Goal: Task Accomplishment & Management: Manage account settings

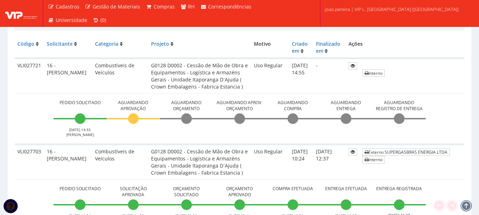
scroll to position [177, 0]
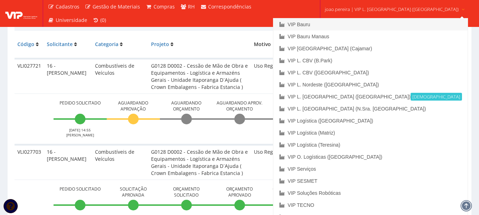
click at [345, 23] on link "VIP Bauru" at bounding box center [370, 24] width 194 height 12
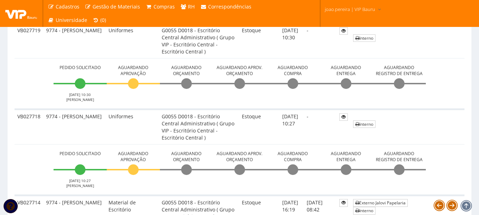
scroll to position [354, 0]
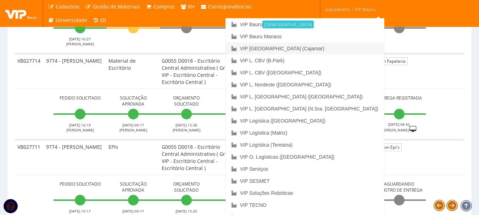
click at [336, 46] on link "VIP [GEOGRAPHIC_DATA] (Cajamar)" at bounding box center [305, 49] width 158 height 12
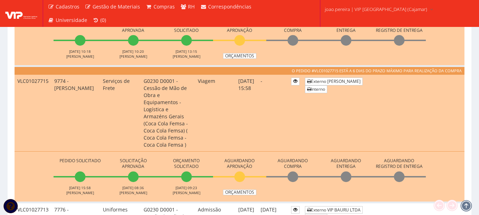
scroll to position [461, 0]
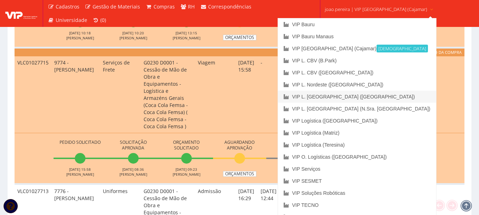
click at [363, 96] on link "VIP L. [GEOGRAPHIC_DATA] ([GEOGRAPHIC_DATA])" at bounding box center [357, 97] width 158 height 12
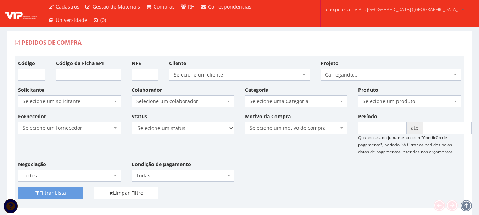
scroll to position [177, 0]
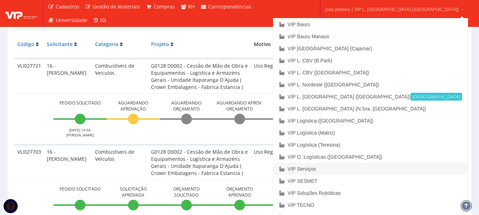
click at [358, 169] on link "VIP Serviços" at bounding box center [370, 169] width 194 height 12
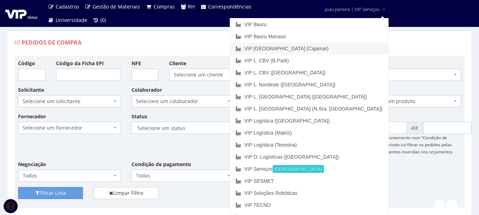
click at [346, 47] on link "VIP [GEOGRAPHIC_DATA] (Cajamar)" at bounding box center [309, 49] width 158 height 12
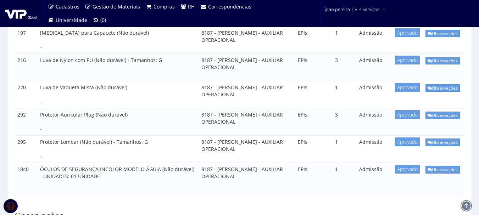
scroll to position [283, 0]
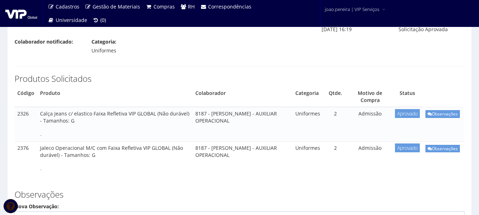
scroll to position [71, 0]
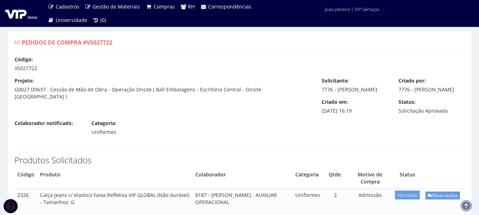
click at [291, 44] on div "Pedidos de Compra #VS027722" at bounding box center [240, 43] width 450 height 17
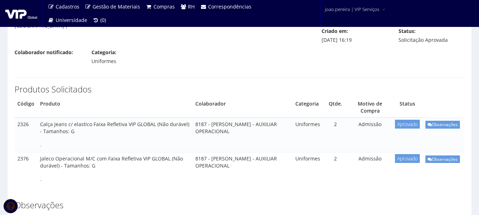
scroll to position [35, 0]
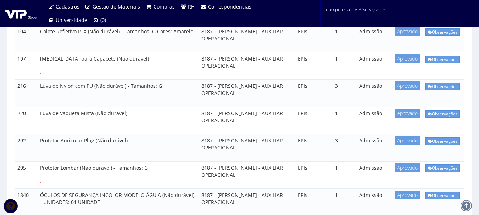
scroll to position [319, 0]
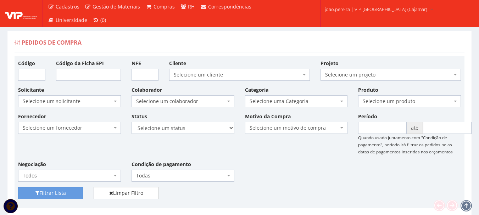
click at [322, 176] on div "Fornecedor Selecione um fornecedor ******** ******** 1000 MARCAS BRASIL 12.203.…" at bounding box center [239, 150] width 453 height 74
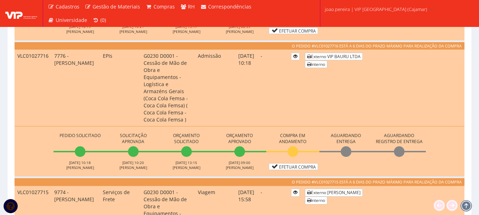
scroll to position [319, 0]
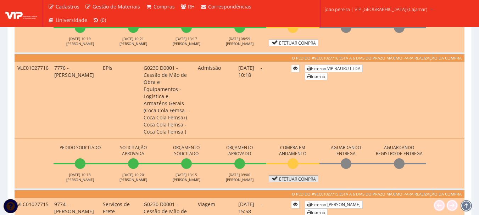
click at [305, 175] on link "Efetuar Compra" at bounding box center [293, 178] width 49 height 7
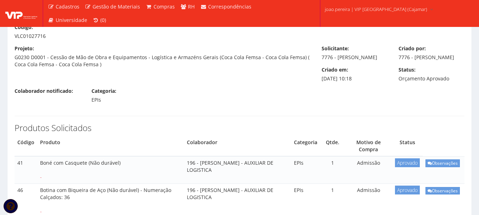
scroll to position [35, 0]
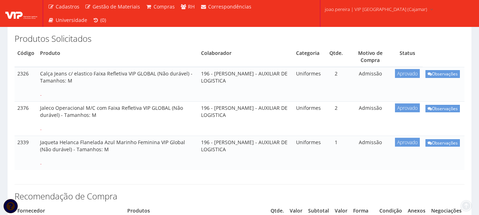
scroll to position [142, 0]
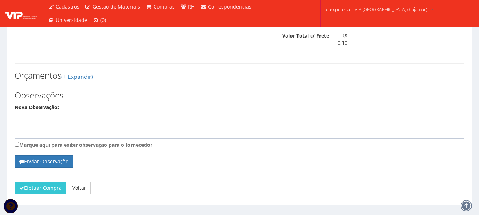
scroll to position [529, 0]
drag, startPoint x: 38, startPoint y: 175, endPoint x: 262, endPoint y: 26, distance: 268.4
click at [38, 182] on button "Efetuar Compra" at bounding box center [41, 188] width 52 height 12
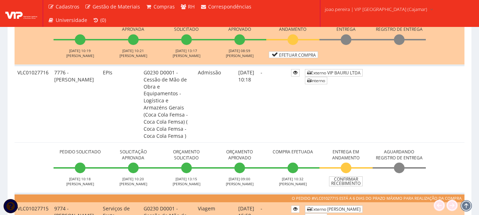
scroll to position [283, 0]
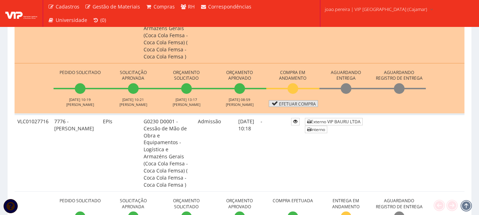
click at [291, 100] on link "Efetuar Compra" at bounding box center [293, 103] width 49 height 7
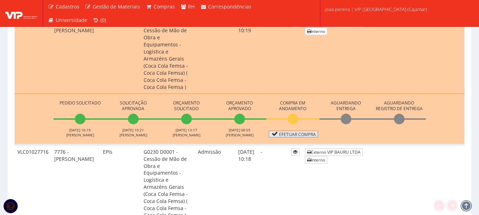
scroll to position [213, 0]
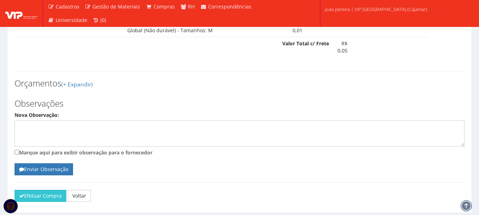
scroll to position [393, 0]
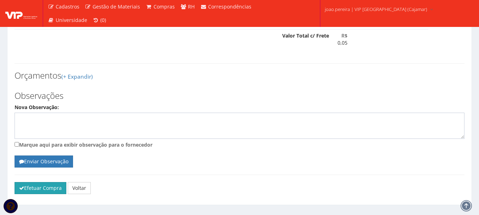
click at [55, 182] on button "Efetuar Compra" at bounding box center [41, 188] width 52 height 12
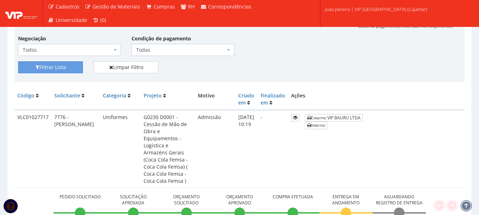
scroll to position [142, 0]
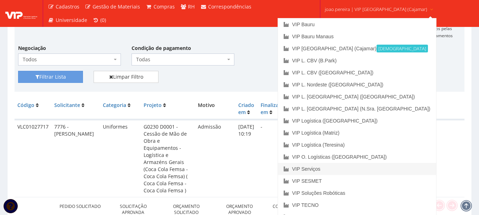
click at [343, 167] on link "VIP Serviços" at bounding box center [357, 169] width 158 height 12
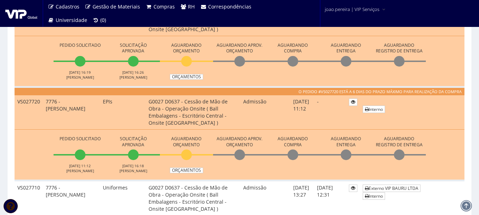
scroll to position [283, 0]
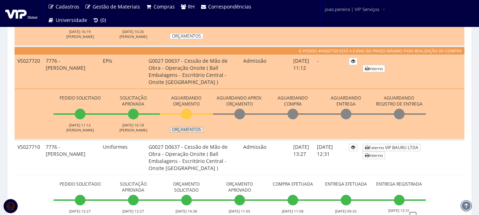
click at [191, 131] on link "Orçamentos" at bounding box center [186, 130] width 33 height 6
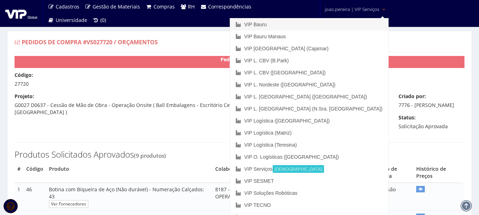
click at [321, 26] on link "VIP Bauru" at bounding box center [309, 24] width 158 height 12
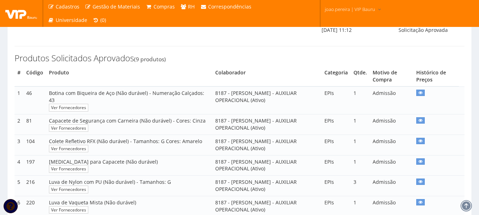
scroll to position [106, 0]
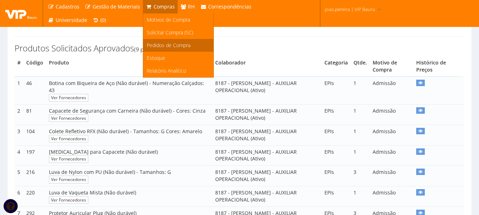
click at [166, 46] on span "Pedidos de Compra" at bounding box center [169, 45] width 44 height 7
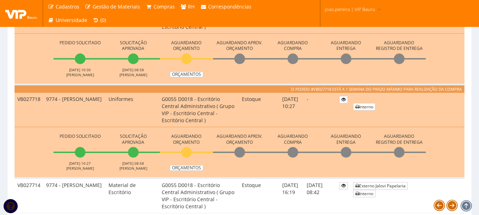
scroll to position [248, 0]
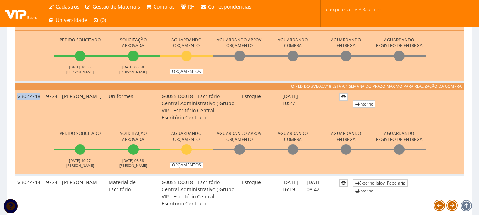
drag, startPoint x: 18, startPoint y: 95, endPoint x: 41, endPoint y: 96, distance: 23.8
click at [41, 96] on td "VB027718" at bounding box center [29, 107] width 29 height 34
copy td "VB027718"
click at [15, 117] on td "VB027718" at bounding box center [29, 107] width 29 height 34
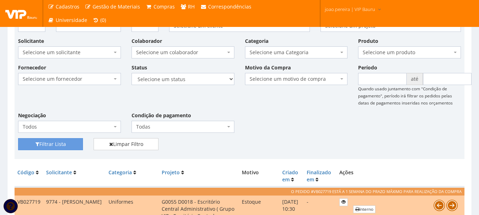
scroll to position [0, 0]
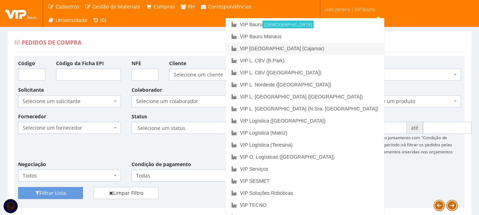
click at [335, 49] on link "VIP [GEOGRAPHIC_DATA] (Cajamar)" at bounding box center [305, 49] width 158 height 12
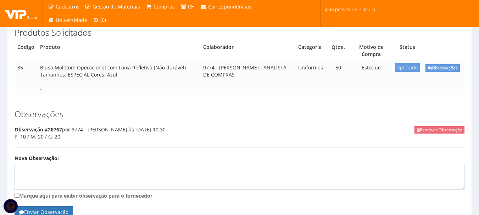
scroll to position [71, 0]
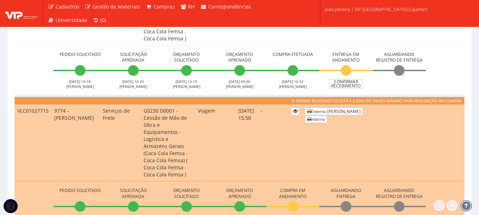
scroll to position [390, 0]
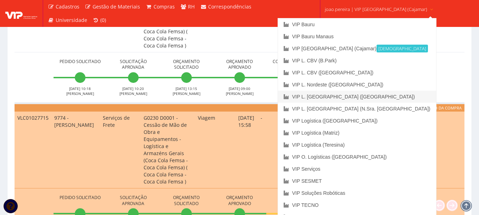
click at [355, 99] on link "VIP L. [GEOGRAPHIC_DATA] ([GEOGRAPHIC_DATA])" at bounding box center [357, 97] width 158 height 12
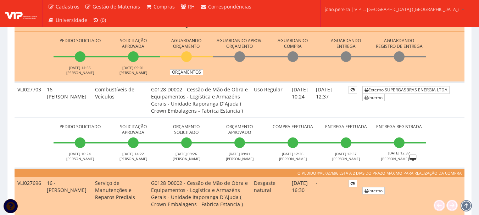
scroll to position [248, 0]
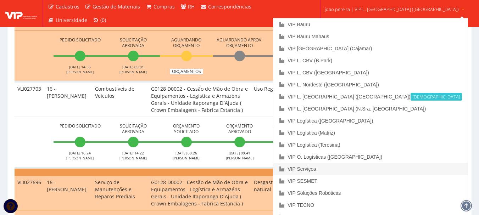
click at [354, 171] on link "VIP Serviços" at bounding box center [370, 169] width 194 height 12
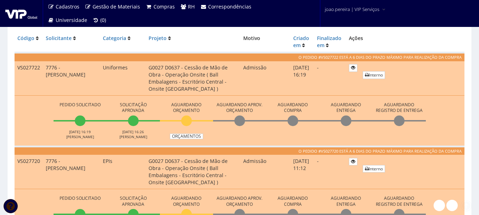
scroll to position [248, 0]
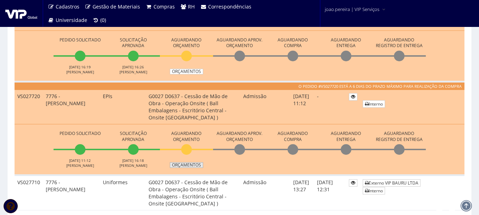
click at [186, 163] on link "Orçamentos" at bounding box center [186, 165] width 33 height 6
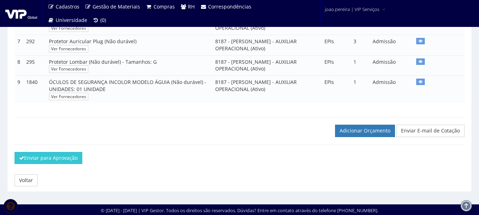
scroll to position [300, 0]
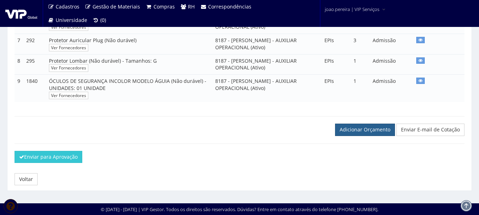
click at [376, 128] on link "Adicionar Orçamento" at bounding box center [365, 130] width 60 height 12
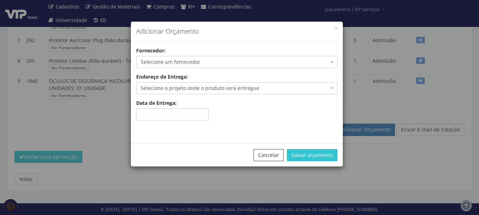
click at [206, 60] on span "Selecione um fornecedor" at bounding box center [235, 61] width 188 height 7
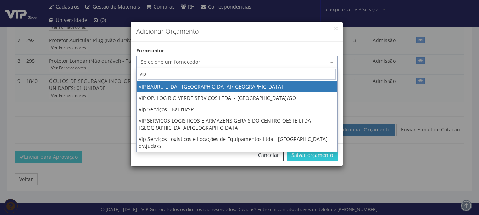
type input "vip"
select select "532"
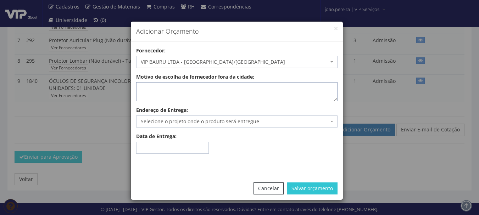
click at [166, 89] on textarea "Motivo de escolha de fornecedor fora da cidade:" at bounding box center [236, 91] width 201 height 19
type textarea "estoque"
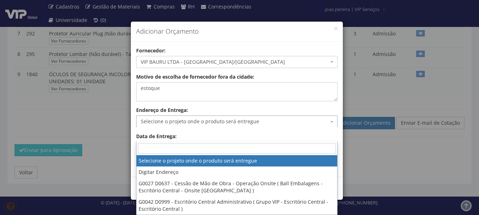
click at [172, 117] on span "Selecione o projeto onde o produto será entregue" at bounding box center [236, 122] width 201 height 12
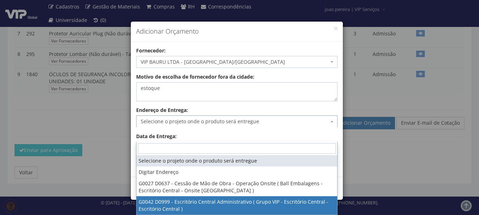
select select "42"
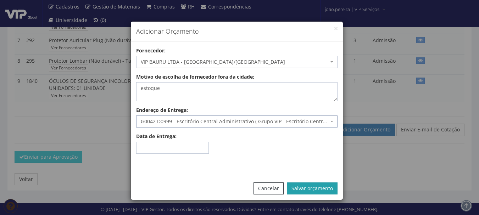
click at [313, 193] on button "Salvar orçamento" at bounding box center [312, 188] width 51 height 12
click at [313, 191] on button "Salvar orçamento" at bounding box center [312, 188] width 51 height 12
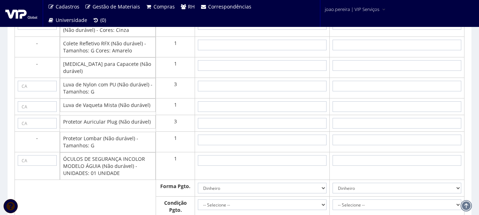
scroll to position [425, 0]
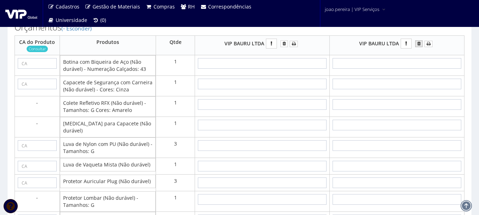
click at [419, 47] on button "submit" at bounding box center [418, 43] width 7 height 7
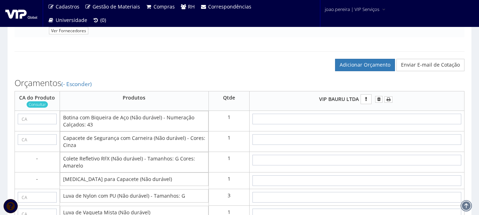
scroll to position [461, 0]
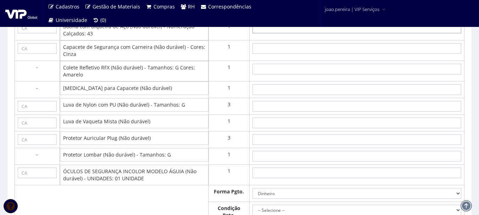
click at [362, 33] on input "text" at bounding box center [356, 28] width 209 height 11
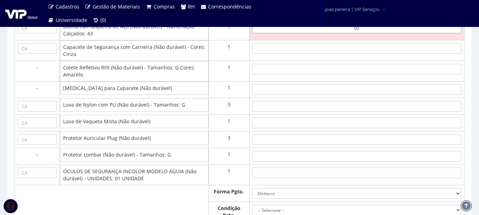
type input "0,01"
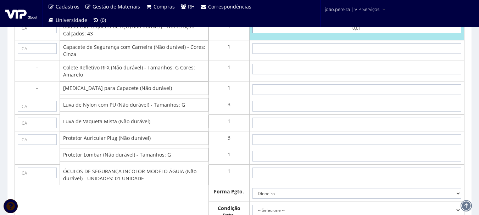
type input "0,01"
click at [362, 54] on input "text" at bounding box center [356, 48] width 209 height 11
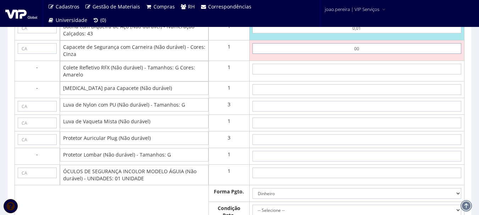
type input "0,01"
type input "0,02"
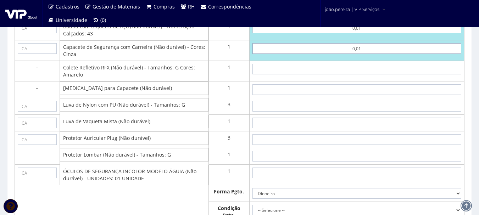
type input "0,01"
click at [369, 74] on input "text" at bounding box center [356, 69] width 209 height 11
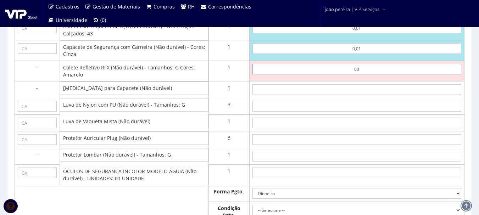
type input "0,01"
type input "0,03"
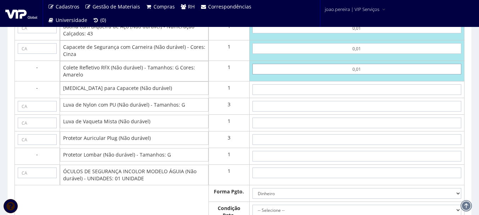
type input "0,01"
click at [356, 95] on input "text" at bounding box center [356, 89] width 209 height 11
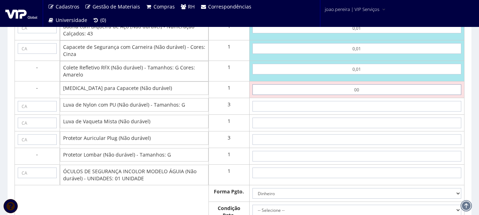
type input "0,01"
type input "0,04"
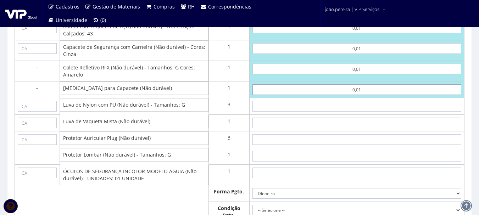
type input "0,01"
click at [367, 112] on input "text" at bounding box center [356, 106] width 209 height 11
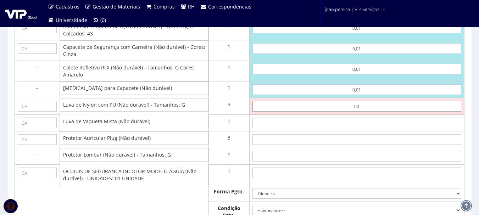
type input "0,01"
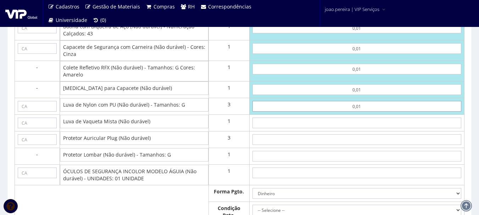
type input "0,07"
type input "0,01"
click at [373, 128] on input "text" at bounding box center [356, 123] width 209 height 11
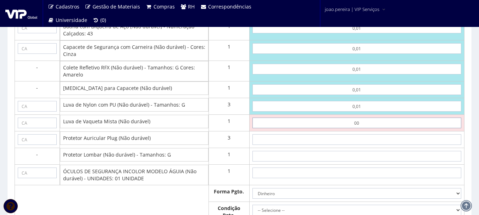
type input "0,01"
type input "0,08"
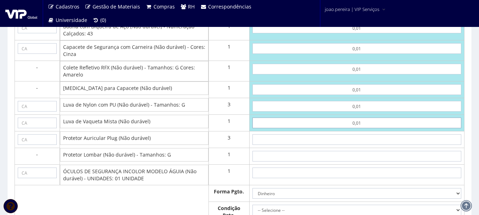
type input "0,01"
click at [368, 145] on input "text" at bounding box center [356, 139] width 209 height 11
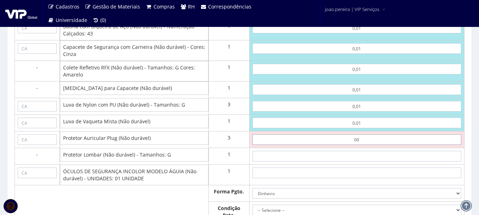
type input "0,01"
type input "0,11"
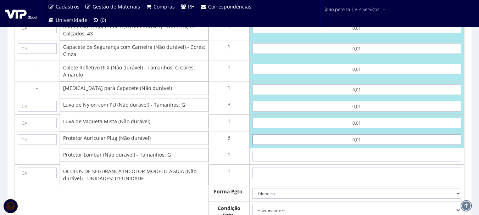
type input "0,01"
click at [368, 162] on input "text" at bounding box center [356, 156] width 209 height 11
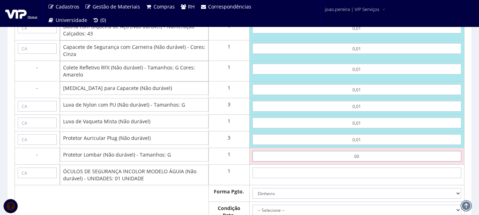
type input "0,01"
type input "0,12"
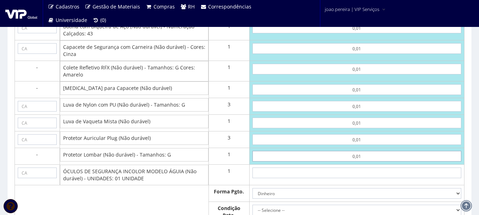
type input "0,01"
click at [364, 178] on input "text" at bounding box center [356, 173] width 209 height 11
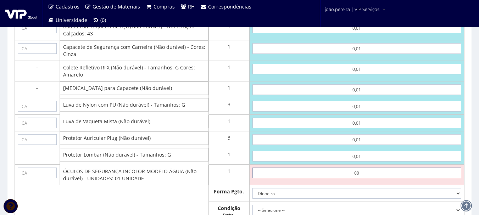
type input "0,01"
type input "0,13"
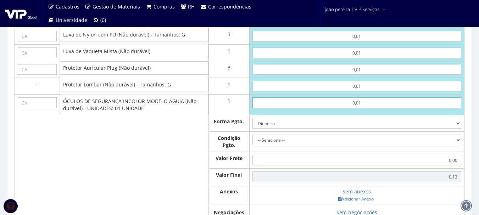
scroll to position [532, 0]
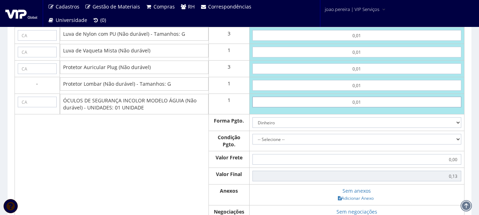
type input "0,01"
click at [436, 128] on select "Dinheiro Boleto Bancário Depósito Transferência Bancária Cartão de Crédito Cart…" at bounding box center [356, 122] width 209 height 11
click at [252, 128] on select "Dinheiro Boleto Bancário Depósito Transferência Bancária Cartão de Crédito Cart…" at bounding box center [356, 122] width 209 height 11
click at [456, 145] on select "-- Selecione -- À vista 7 dias 10 dias" at bounding box center [356, 139] width 209 height 11
select select "0"
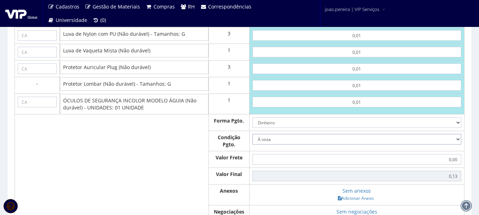
click at [252, 145] on select "-- Selecione -- À vista 7 dias 10 dias" at bounding box center [356, 139] width 209 height 11
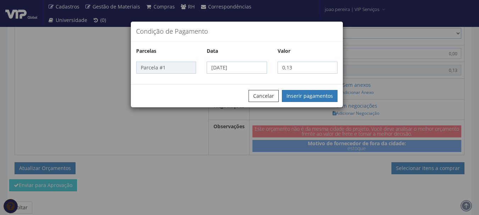
scroll to position [638, 0]
click at [318, 96] on button "Inserir pagamentos" at bounding box center [310, 96] width 56 height 12
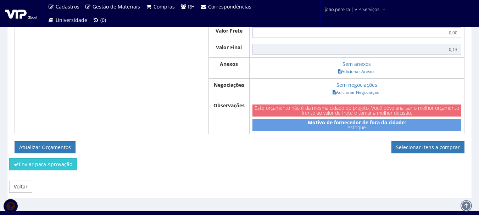
scroll to position [673, 0]
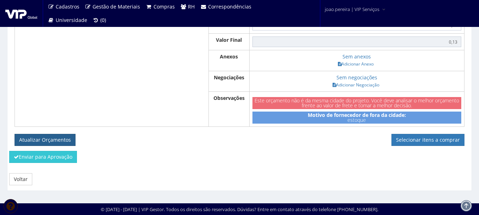
click at [56, 146] on button "Atualizar Orçamentos" at bounding box center [45, 140] width 61 height 12
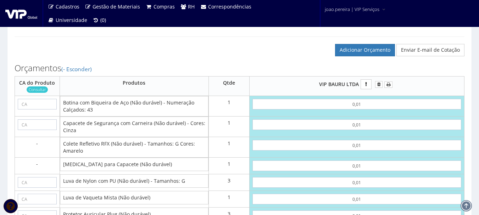
scroll to position [425, 0]
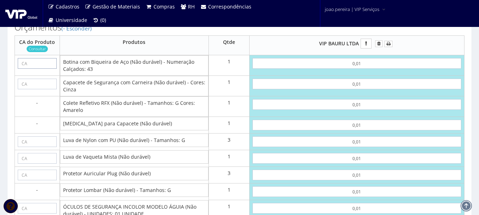
click at [32, 69] on input "text" at bounding box center [37, 63] width 39 height 11
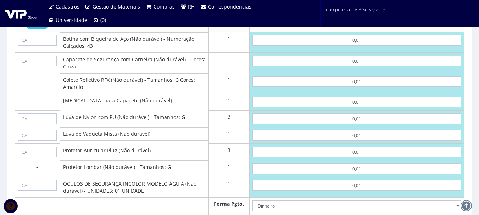
scroll to position [496, 0]
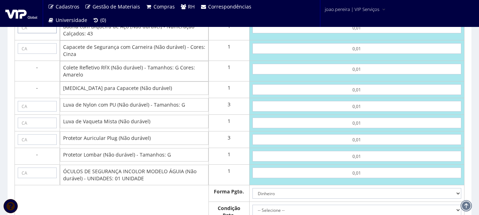
click at [38, 33] on input "text" at bounding box center [37, 28] width 39 height 11
paste input "43339"
type input "43339"
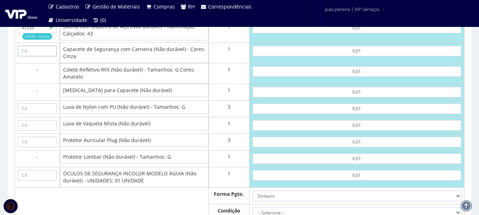
click at [28, 56] on input "text" at bounding box center [37, 51] width 39 height 11
paste input "40033"
type input "40033"
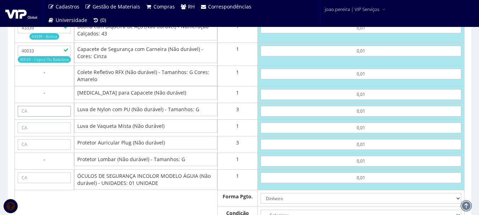
click at [47, 117] on input "text" at bounding box center [44, 111] width 53 height 11
paste input "30916"
type input "30916"
click at [38, 133] on input "text" at bounding box center [44, 128] width 53 height 11
paste input "30916"
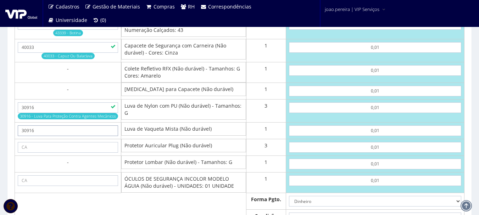
type input "30916"
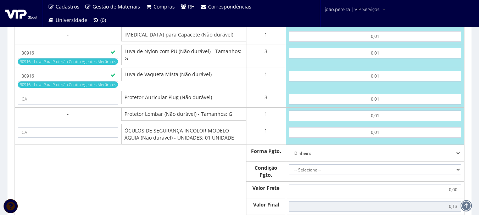
scroll to position [567, 0]
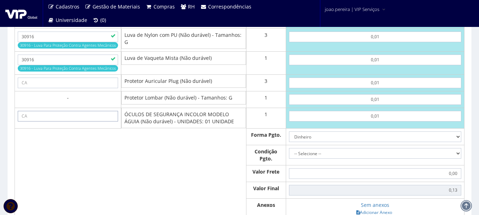
click at [27, 122] on input "text" at bounding box center [68, 116] width 100 height 11
paste input "11268"
type input "11268"
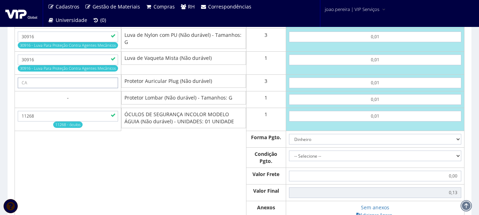
click at [46, 88] on input "text" at bounding box center [68, 83] width 100 height 11
paste input "5745"
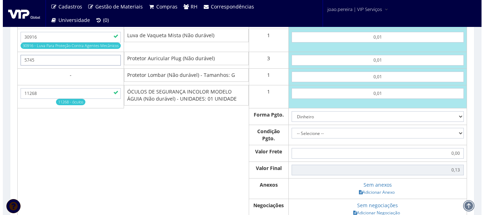
scroll to position [709, 0]
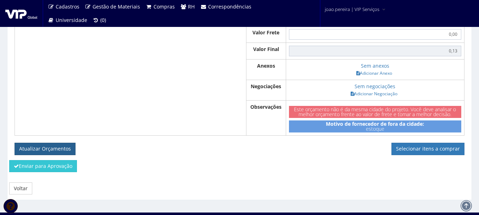
type input "5745"
click at [45, 155] on button "Atualizar Orçamentos" at bounding box center [45, 149] width 61 height 12
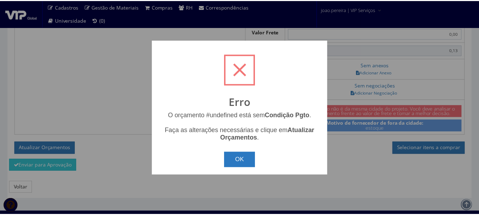
scroll to position [715, 0]
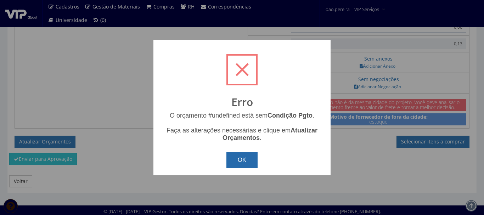
click at [234, 165] on button "OK" at bounding box center [242, 160] width 32 height 16
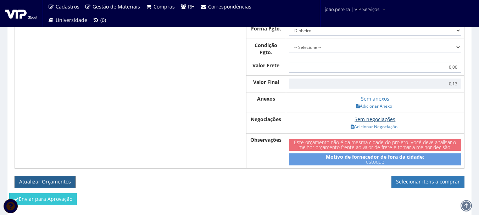
scroll to position [644, 0]
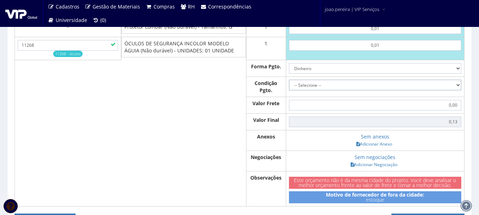
drag, startPoint x: 455, startPoint y: 105, endPoint x: 410, endPoint y: 111, distance: 45.4
click at [455, 90] on select "-- Selecione -- À vista 7 dias 10 dias" at bounding box center [375, 85] width 172 height 11
select select "0"
click at [289, 90] on select "-- Selecione -- À vista 7 dias 10 dias" at bounding box center [375, 85] width 172 height 11
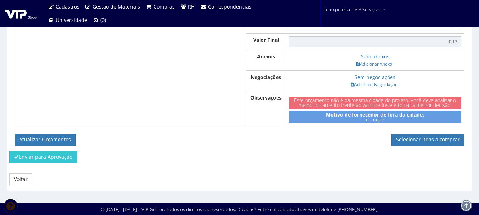
scroll to position [746, 0]
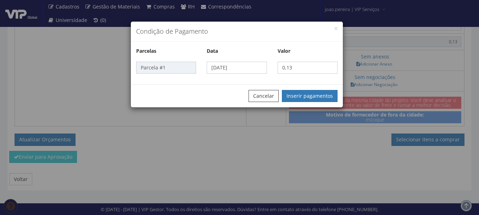
click at [37, 140] on div "Condição de Pagamento Parcelas Data Valor Parcela #1 17/09/2025 0,13 Cancelar I…" at bounding box center [239, 107] width 479 height 215
click at [331, 95] on button "Inserir pagamentos" at bounding box center [310, 96] width 56 height 12
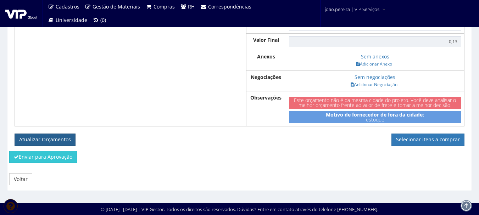
click at [48, 141] on button "Atualizar Orçamentos" at bounding box center [45, 140] width 61 height 12
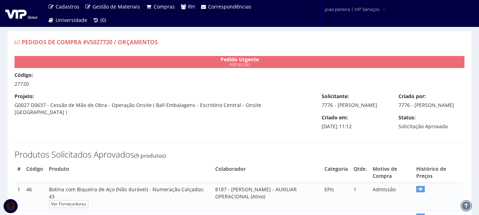
select select "0"
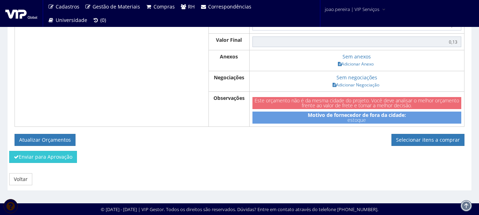
scroll to position [664, 0]
click at [417, 135] on link "Selecionar itens a comprar" at bounding box center [427, 140] width 73 height 12
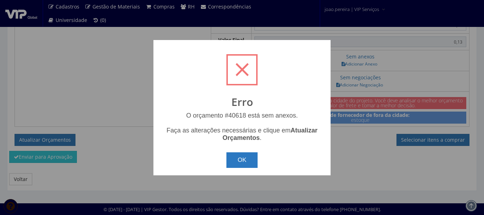
click at [254, 153] on button "OK" at bounding box center [242, 160] width 32 height 16
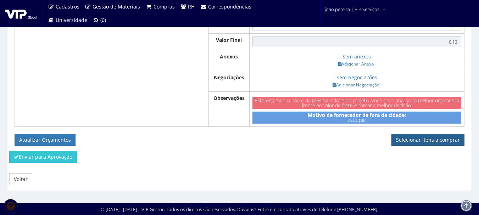
click at [423, 137] on link "Selecionar itens a comprar" at bounding box center [427, 140] width 73 height 12
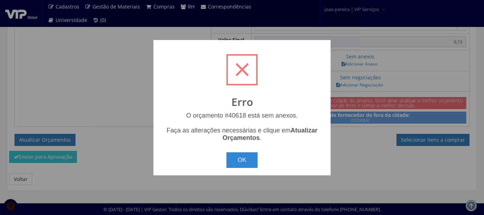
click at [364, 157] on div "? ! i Erro O orçamento #40618 está sem anexos. Faça as alterações necessárias e…" at bounding box center [242, 107] width 484 height 215
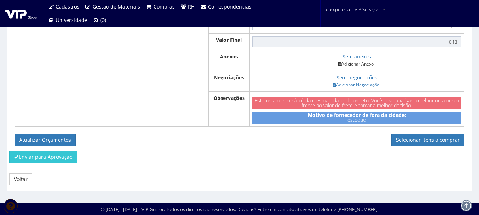
click at [363, 64] on link "Adicionar Anexo" at bounding box center [356, 63] width 40 height 7
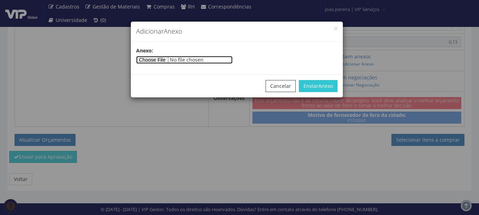
click at [152, 58] on input"] "file" at bounding box center [184, 60] width 96 height 8
type input"] "C:\fakepath\PEDIDOS SEM NOTA FISCAL ESTOQUE.docx"
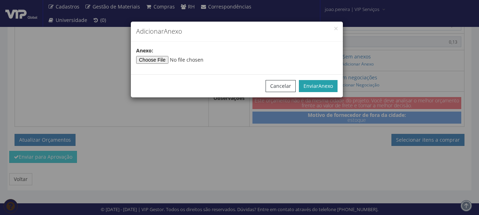
click at [321, 85] on span "Anexo" at bounding box center [325, 86] width 15 height 7
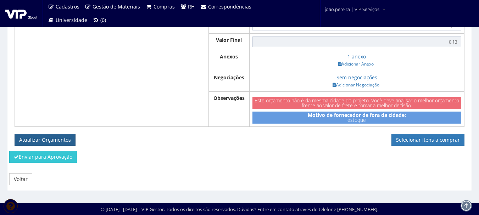
click at [43, 141] on button "Atualizar Orçamentos" at bounding box center [45, 140] width 61 height 12
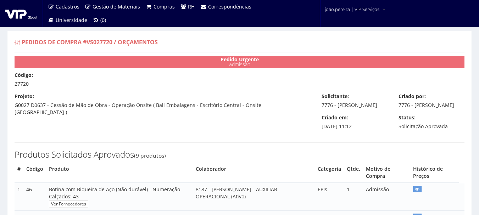
select select "0"
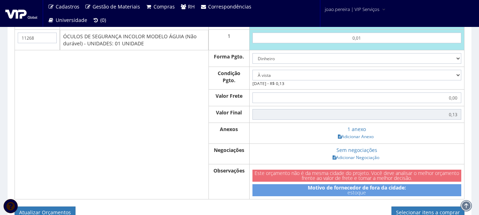
scroll to position [664, 0]
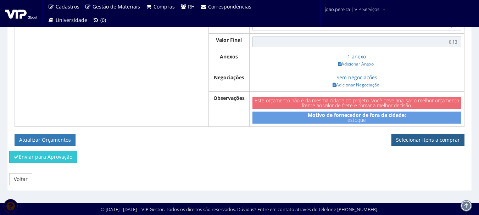
click at [421, 137] on link "Selecionar itens a comprar" at bounding box center [427, 140] width 73 height 12
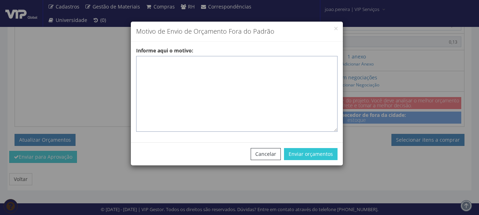
click at [180, 61] on textarea "Informe aqui o motivo:" at bounding box center [236, 94] width 201 height 76
click at [162, 66] on textarea "Informe aqui o motivo:" at bounding box center [236, 94] width 201 height 76
paste textarea "EPIS ou UNIFORMES - Pedido de compra para emissão de ficha de EPIS ou Uniformes…"
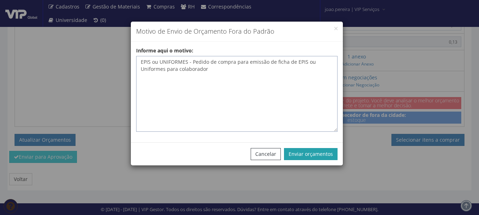
type textarea "EPIS ou UNIFORMES - Pedido de compra para emissão de ficha de EPIS ou Uniformes…"
click at [313, 154] on button "Enviar orçamentos" at bounding box center [311, 154] width 54 height 12
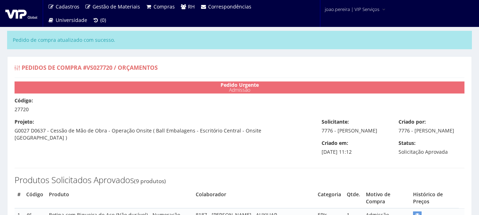
select select "0"
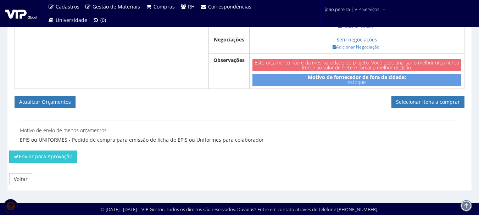
scroll to position [727, 0]
click at [434, 99] on link "Selecionar itens a comprar" at bounding box center [427, 102] width 73 height 12
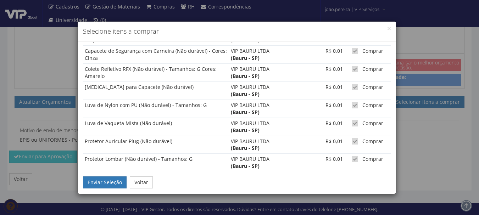
scroll to position [62, 0]
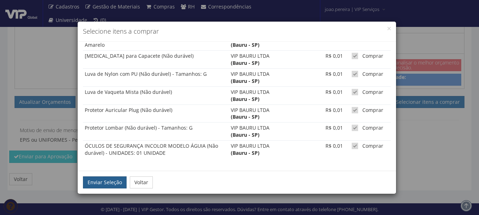
click at [103, 188] on button "Enviar Seleção" at bounding box center [105, 182] width 44 height 12
click at [101, 183] on button "Enviar Seleção" at bounding box center [105, 182] width 44 height 12
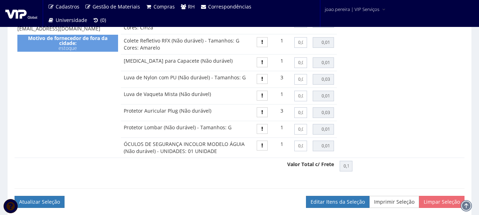
scroll to position [602, 0]
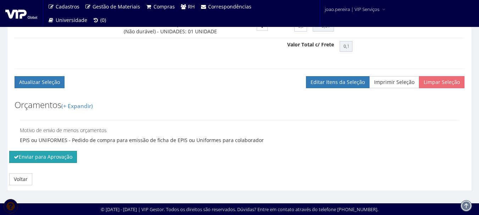
click at [59, 156] on button "Enviar para Aprovação" at bounding box center [43, 157] width 68 height 12
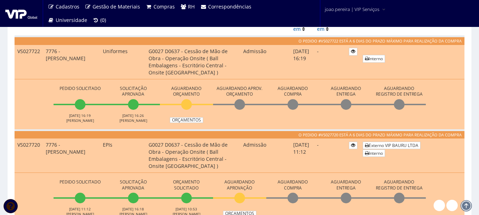
scroll to position [213, 0]
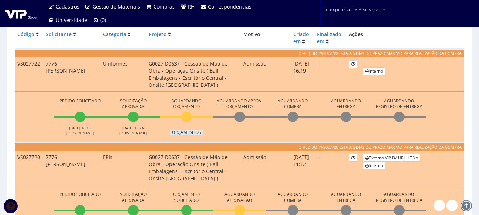
click at [183, 132] on link "Orçamentos" at bounding box center [186, 133] width 33 height 6
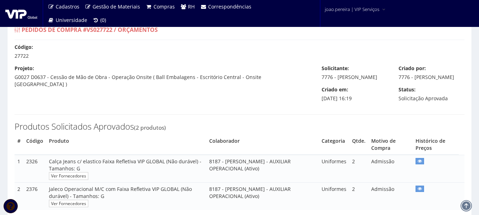
scroll to position [128, 0]
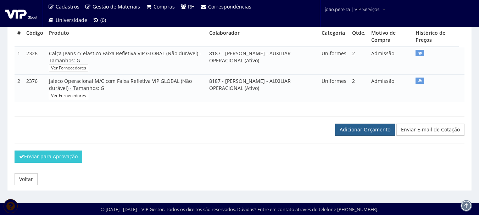
click at [370, 125] on link "Adicionar Orçamento" at bounding box center [365, 130] width 60 height 12
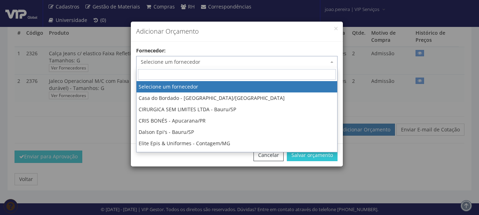
click at [232, 62] on span "Selecione um fornecedor" at bounding box center [235, 61] width 188 height 7
click at [198, 74] on input "search" at bounding box center [237, 74] width 198 height 11
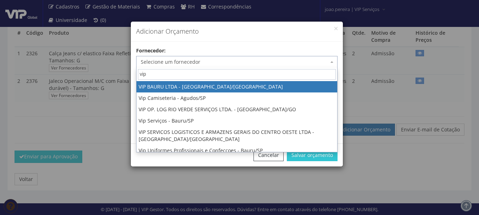
type input "vip"
select select "532"
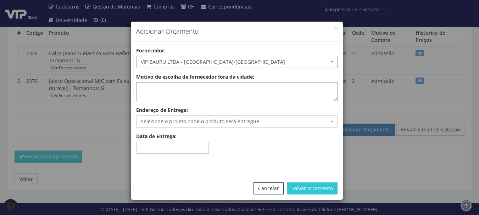
click at [205, 92] on textarea "Motivo de escolha de fornecedor fora da cidade:" at bounding box center [236, 91] width 201 height 19
type textarea "estoque"
click at [215, 120] on span "Selecione o projeto onde o produto será entregue" at bounding box center [235, 121] width 188 height 7
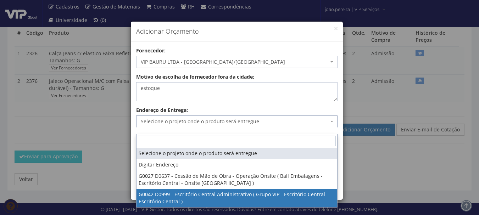
select select "42"
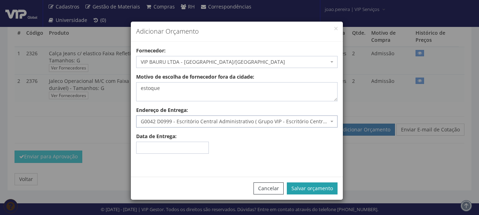
click at [310, 188] on button "Salvar orçamento" at bounding box center [312, 188] width 51 height 12
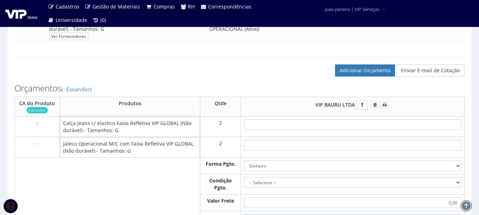
scroll to position [248, 0]
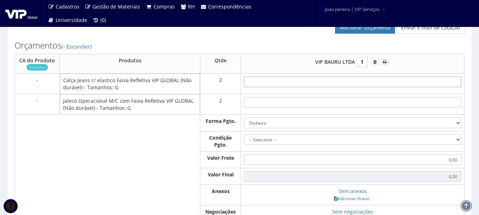
click at [366, 86] on input "text" at bounding box center [352, 82] width 217 height 11
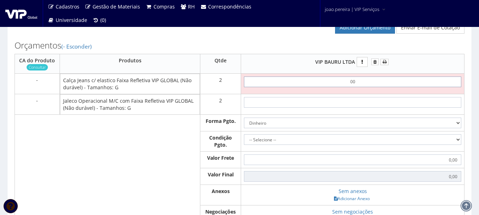
type input "0,01"
type input "0,02"
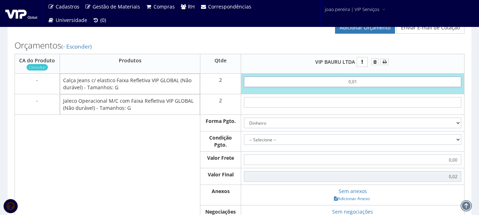
type input "0,01"
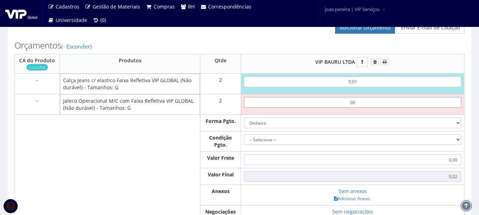
type input "0,01"
type input "0,04"
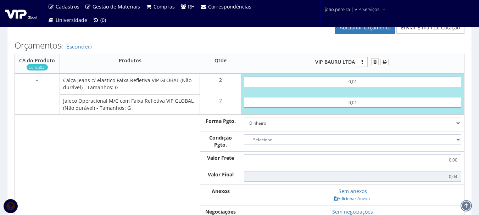
type input "0,01"
drag, startPoint x: 456, startPoint y: 149, endPoint x: 438, endPoint y: 150, distance: 18.1
click at [456, 145] on select "-- Selecione -- À vista 7 dias 10 dias" at bounding box center [352, 139] width 217 height 11
select select "0"
click at [244, 141] on select "-- Selecione -- À vista 7 dias 10 dias" at bounding box center [352, 139] width 217 height 11
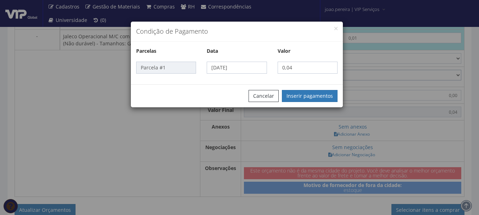
scroll to position [319, 0]
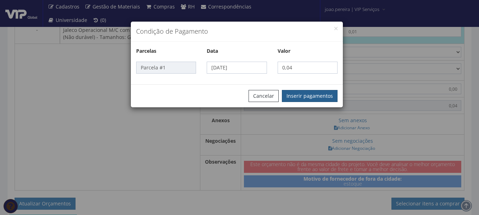
click at [311, 96] on button "Inserir pagamentos" at bounding box center [310, 96] width 56 height 12
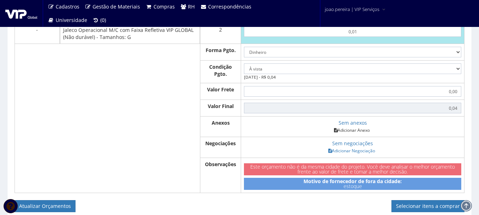
click at [361, 134] on link "Adicionar Anexo" at bounding box center [352, 130] width 40 height 7
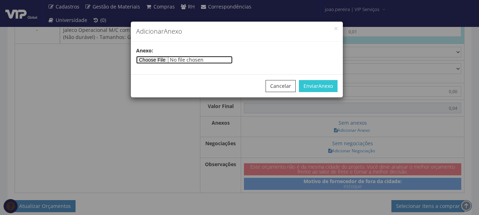
click at [153, 62] on input"] "file" at bounding box center [184, 60] width 96 height 8
type input"] "C:\fakepath\PEDIDOS SEM NOTA FISCAL ESTOQUE.docx"
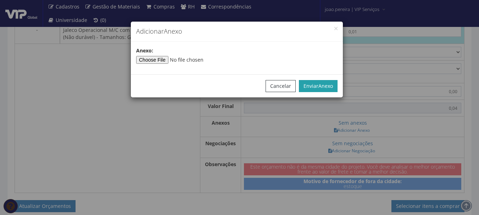
click at [319, 83] on span "Anexo" at bounding box center [325, 86] width 15 height 7
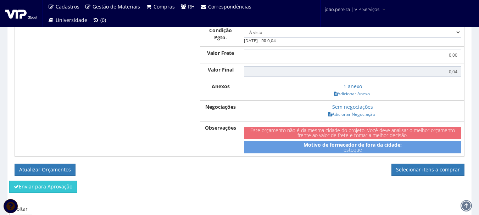
scroll to position [392, 0]
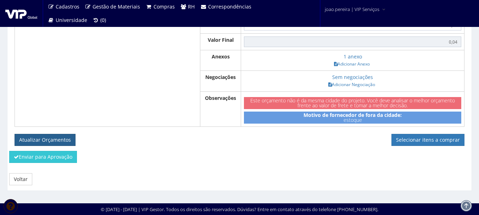
click at [57, 143] on button "Atualizar Orçamentos" at bounding box center [45, 140] width 61 height 12
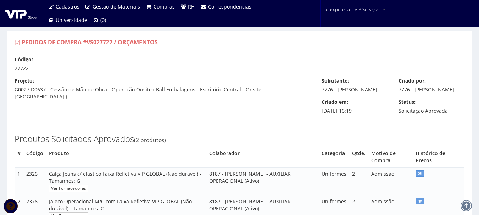
select select "0"
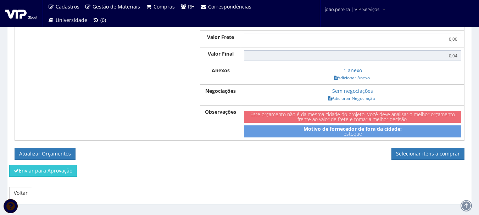
scroll to position [367, 0]
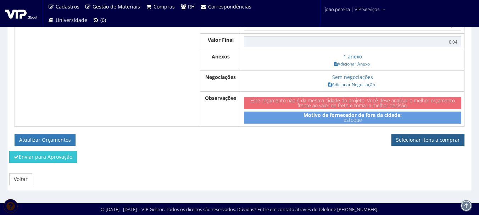
click at [440, 142] on link "Selecionar itens a comprar" at bounding box center [427, 140] width 73 height 12
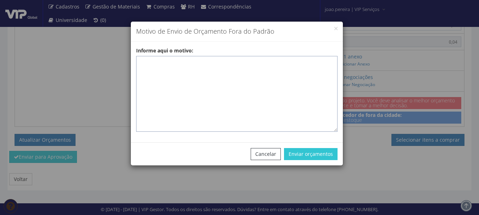
click at [187, 62] on textarea "Informe aqui o motivo:" at bounding box center [236, 94] width 201 height 76
paste textarea "EPIS ou UNIFORMES - Pedido de compra para emissão de ficha de EPIS ou Uniformes…"
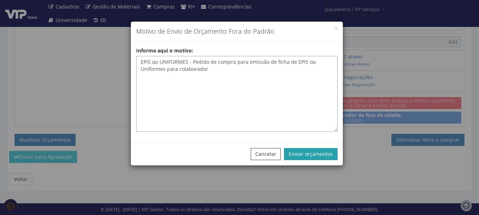
type textarea "EPIS ou UNIFORMES - Pedido de compra para emissão de ficha de EPIS ou Uniformes…"
click at [318, 157] on button "Enviar orçamentos" at bounding box center [311, 154] width 54 height 12
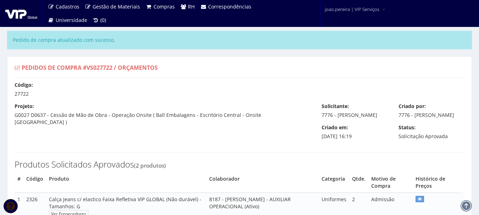
select select "0"
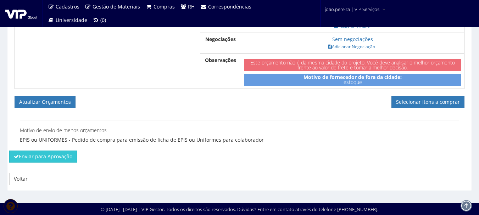
scroll to position [430, 0]
click at [428, 99] on link "Selecionar itens a comprar" at bounding box center [427, 102] width 73 height 12
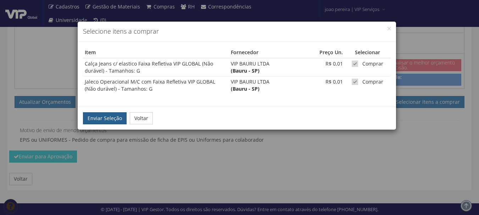
click at [108, 120] on button "Enviar Seleção" at bounding box center [105, 118] width 44 height 12
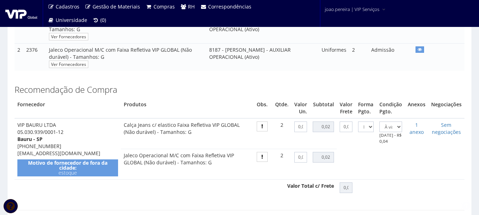
scroll to position [326, 0]
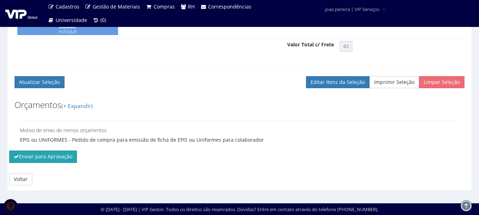
click at [56, 158] on button "Enviar para Aprovação" at bounding box center [43, 157] width 68 height 12
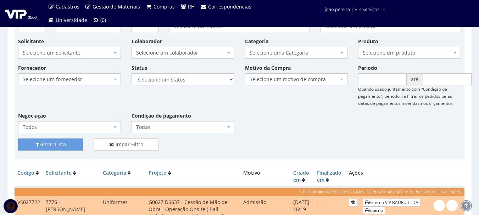
scroll to position [71, 0]
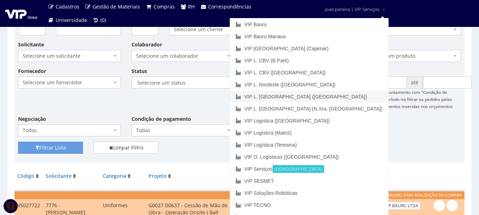
click at [334, 97] on link "VIP L. [GEOGRAPHIC_DATA] ([GEOGRAPHIC_DATA])" at bounding box center [309, 97] width 158 height 12
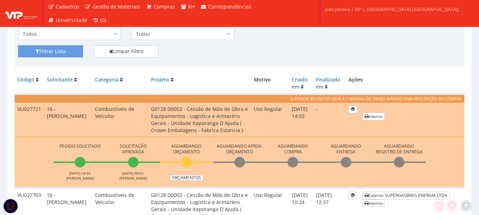
scroll to position [213, 0]
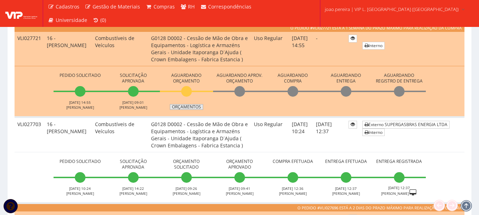
click at [191, 107] on link "Orçamentos" at bounding box center [186, 107] width 33 height 6
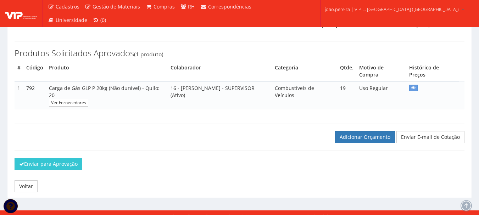
scroll to position [100, 0]
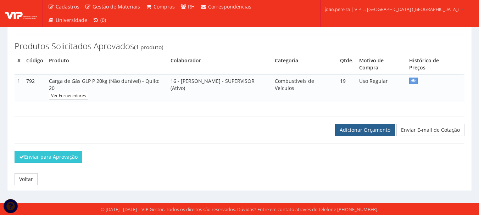
click at [361, 133] on link "Adicionar Orçamento" at bounding box center [365, 130] width 60 height 12
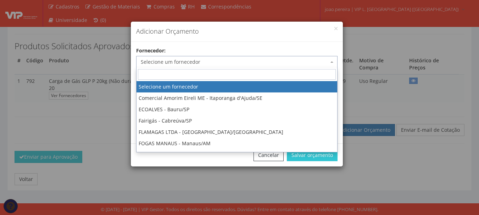
click at [195, 62] on span "Selecione um fornecedor" at bounding box center [235, 61] width 188 height 7
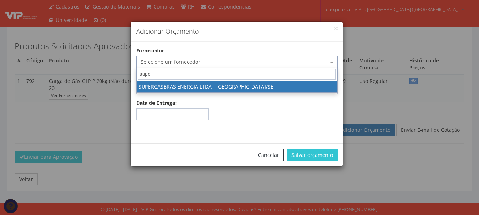
type input "super"
select select "1629"
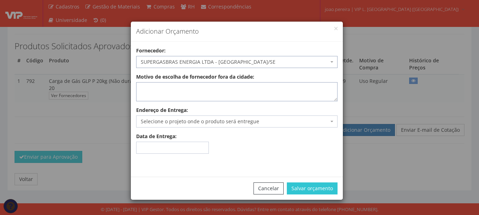
click at [201, 88] on textarea "Motivo de escolha de fornecedor fora da cidade:" at bounding box center [236, 91] width 201 height 19
type textarea "Atende no local"
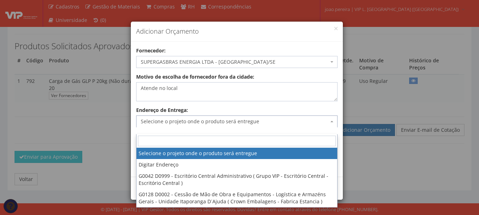
click at [191, 124] on span "Selecione o projeto onde o produto será entregue" at bounding box center [235, 121] width 188 height 7
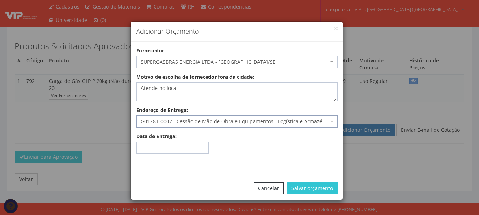
select select "128"
click at [313, 185] on button "Salvar orçamento" at bounding box center [312, 188] width 51 height 12
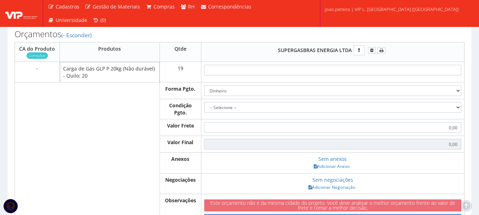
scroll to position [248, 0]
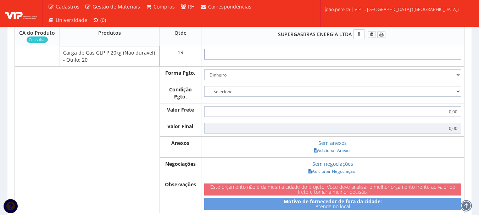
click at [354, 59] on input "text" at bounding box center [332, 54] width 257 height 11
type input "1"
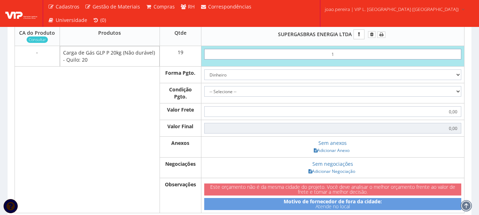
type input "19,00"
type input "19"
type input "361,00"
type input "1,99"
type input "37,81"
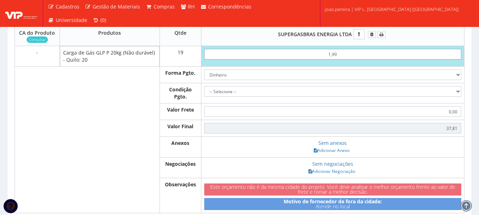
type input "19,93"
type input "378,67"
type input "199,33"
type input "3787,27"
type input "199,33"
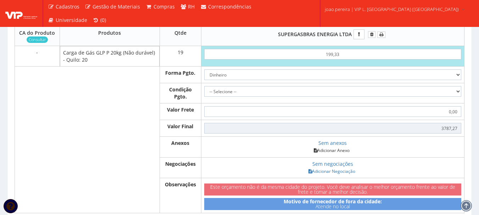
click at [336, 154] on link "Adicionar Anexo" at bounding box center [331, 150] width 40 height 7
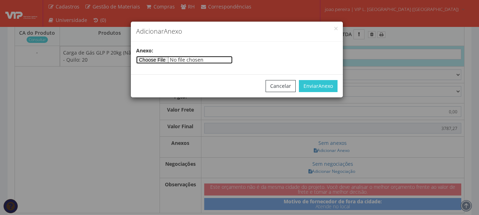
click at [164, 61] on input"] "file" at bounding box center [184, 60] width 96 height 8
type input"] "C:\fakepath\NF 9837 - SUPERGASBRAS.pdf"
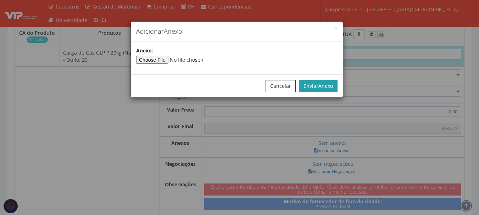
click at [321, 81] on button "Enviar Anexo" at bounding box center [318, 86] width 39 height 12
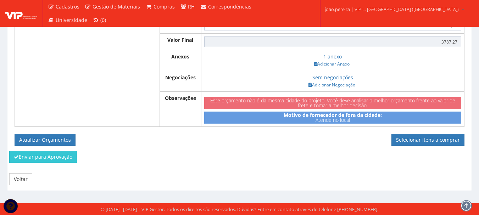
scroll to position [342, 0]
click at [54, 141] on button "Atualizar Orçamentos" at bounding box center [45, 140] width 61 height 12
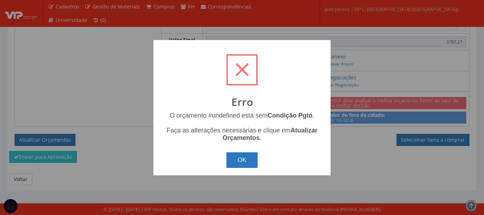
click at [245, 158] on button "OK" at bounding box center [242, 160] width 32 height 16
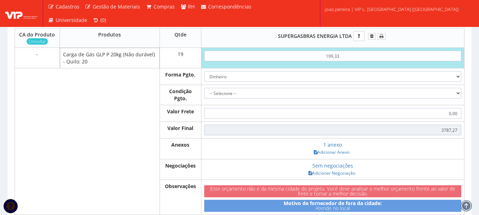
scroll to position [235, 0]
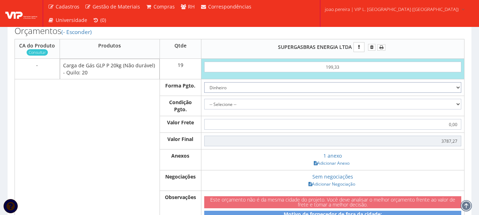
click at [459, 93] on select "Dinheiro Boleto Bancário Depósito Transferência Bancária Cartão de Crédito Cart…" at bounding box center [332, 87] width 257 height 11
select select "1"
click at [204, 89] on select "Dinheiro Boleto Bancário Depósito Transferência Bancária Cartão de Crédito Cart…" at bounding box center [332, 87] width 257 height 11
drag, startPoint x: 458, startPoint y: 108, endPoint x: 449, endPoint y: 111, distance: 9.3
click at [458, 108] on select "-- Selecione -- À vista 7 dias 10 dias" at bounding box center [332, 104] width 257 height 11
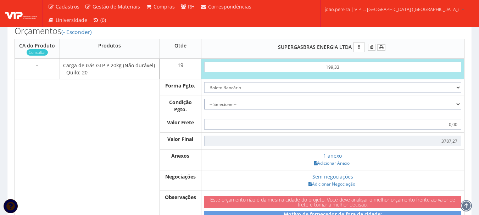
select select "outros"
click at [204, 106] on select "-- Selecione -- À vista 7 dias 10 dias" at bounding box center [332, 104] width 257 height 11
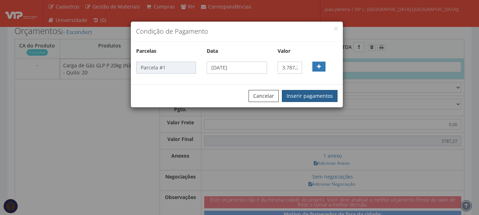
click at [313, 91] on button "Inserir pagamentos" at bounding box center [310, 96] width 56 height 12
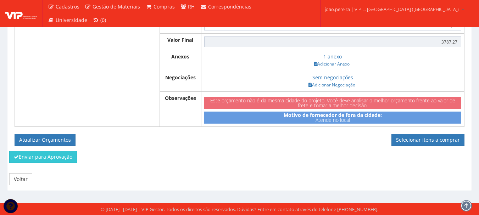
scroll to position [344, 0]
click at [49, 162] on button "Enviar para Aprovação" at bounding box center [43, 157] width 68 height 12
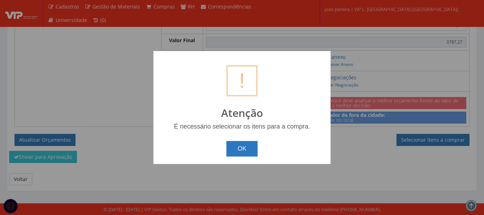
click at [247, 148] on button "OK" at bounding box center [242, 149] width 32 height 16
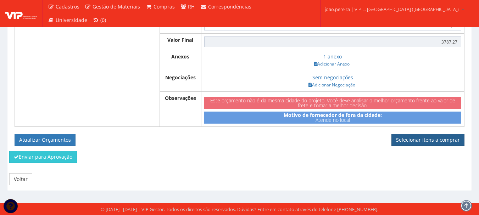
click at [426, 141] on link "Selecionar itens a comprar" at bounding box center [427, 140] width 73 height 12
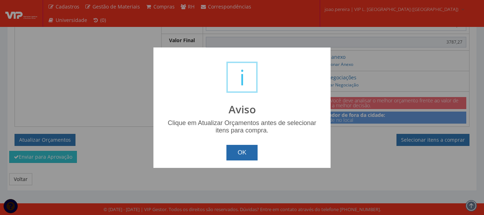
click at [240, 153] on button "OK" at bounding box center [242, 153] width 32 height 16
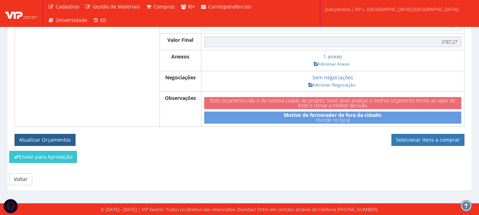
click at [63, 140] on button "Atualizar Orçamentos" at bounding box center [45, 140] width 61 height 12
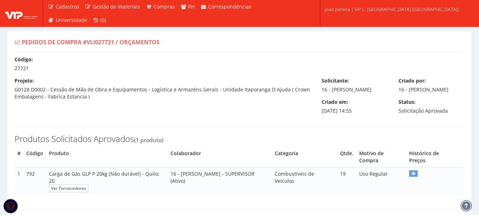
select select "outros"
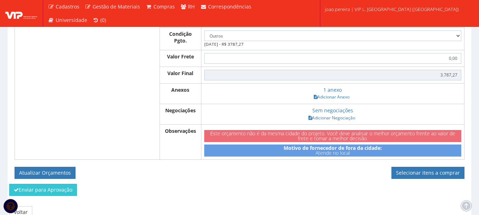
scroll to position [319, 0]
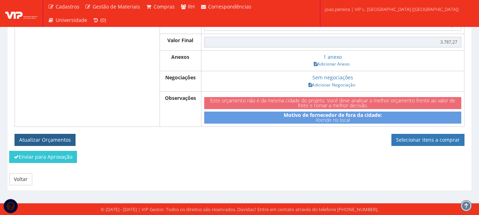
click at [54, 140] on button "Atualizar Orçamentos" at bounding box center [45, 140] width 61 height 12
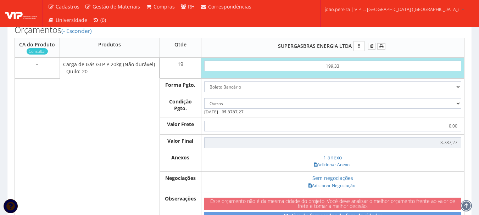
scroll to position [177, 0]
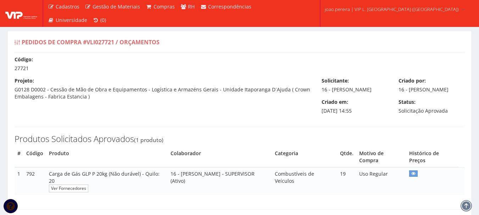
select select "outros"
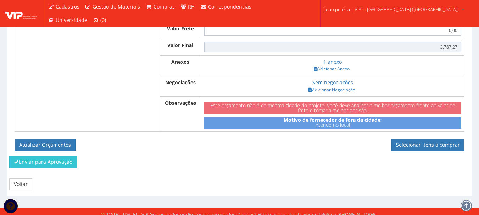
scroll to position [319, 0]
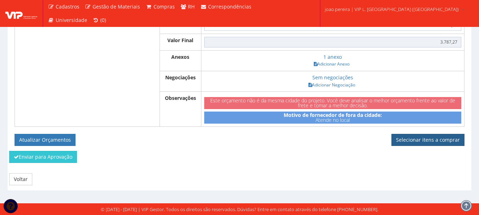
click at [423, 140] on link "Selecionar itens a comprar" at bounding box center [427, 140] width 73 height 12
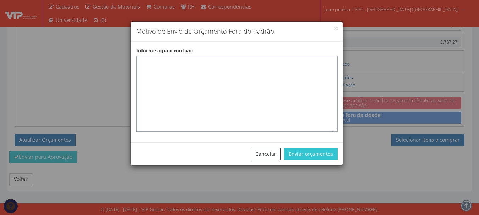
click at [226, 66] on textarea "Informe aqui o motivo:" at bounding box center [236, 94] width 201 height 76
click at [202, 66] on textarea "Informe aqui o motivo:" at bounding box center [236, 94] width 201 height 76
paste textarea "GLP - Fornecedor Homologado responsável pelo abastecimento de gás GLP para uso …"
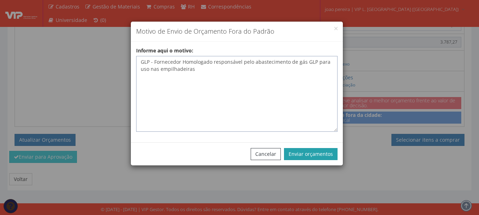
type textarea "GLP - Fornecedor Homologado responsável pelo abastecimento de gás GLP para uso …"
click at [305, 152] on button "Enviar orçamentos" at bounding box center [311, 154] width 54 height 12
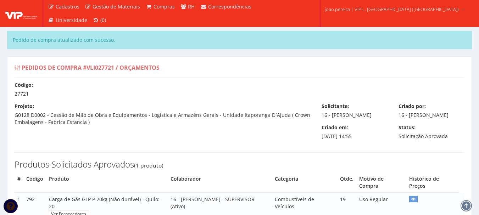
select select "outros"
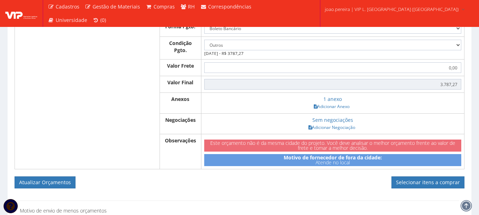
scroll to position [382, 0]
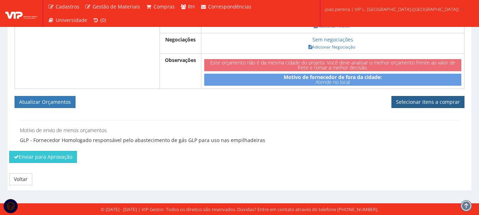
click at [420, 101] on link "Selecionar itens a comprar" at bounding box center [427, 102] width 73 height 12
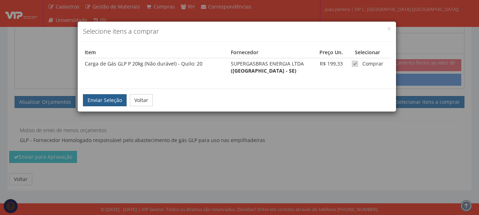
click at [101, 106] on button "Enviar Seleção" at bounding box center [105, 100] width 44 height 12
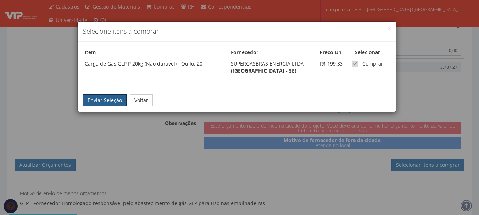
scroll to position [311, 0]
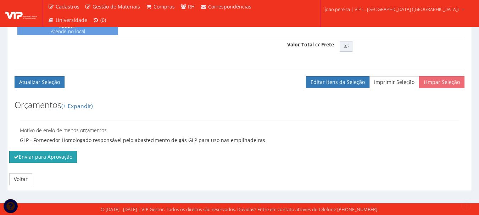
scroll to position [298, 0]
click at [31, 156] on button "Enviar para Aprovação" at bounding box center [43, 157] width 68 height 12
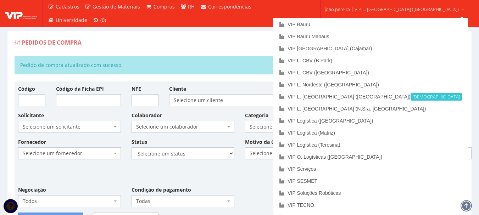
click at [395, 11] on span "joao.pereira | VIP L. Sergipe (Itaporanga)" at bounding box center [392, 9] width 134 height 7
click at [358, 49] on link "VIP [GEOGRAPHIC_DATA] (Cajamar)" at bounding box center [370, 49] width 194 height 12
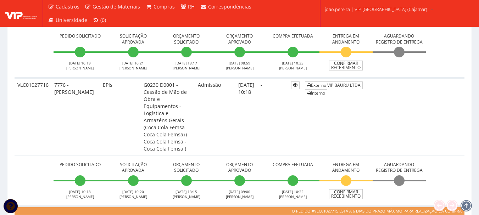
scroll to position [283, 0]
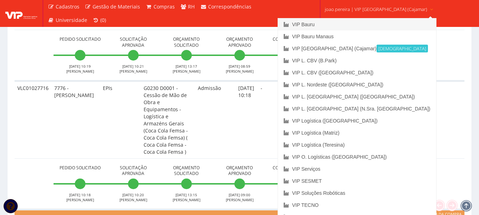
click at [344, 25] on link "VIP Bauru" at bounding box center [357, 24] width 158 height 12
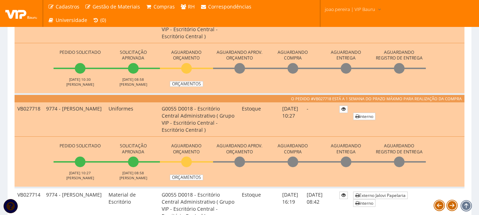
scroll to position [248, 0]
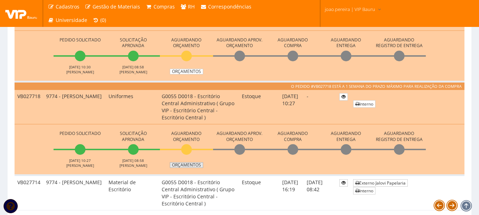
click at [197, 167] on link "Orçamentos" at bounding box center [186, 165] width 33 height 6
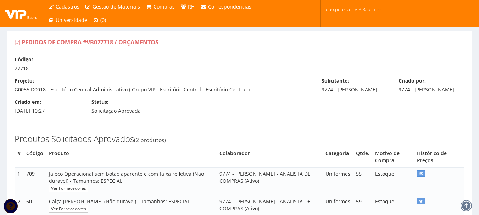
click at [245, 120] on div "Código: 27718 Projeto: G0055 D0018 - Escritório Central Administrativo ( Grupo …" at bounding box center [239, 152] width 460 height 193
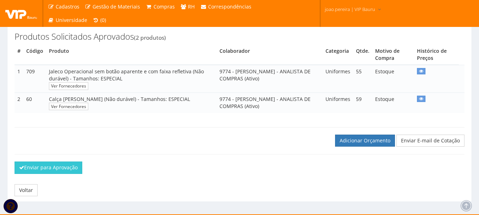
scroll to position [85, 0]
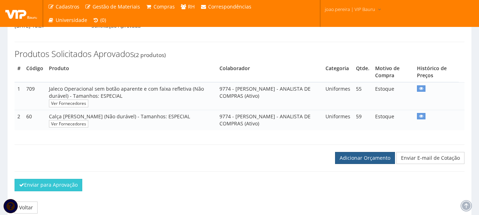
click at [374, 163] on link "Adicionar Orçamento" at bounding box center [365, 158] width 60 height 12
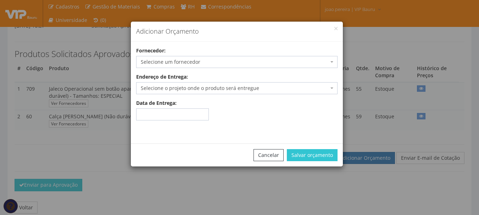
click at [202, 60] on span "Selecione um fornecedor" at bounding box center [235, 61] width 188 height 7
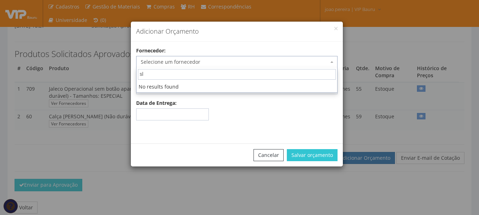
type input "s"
type input "a"
type input "sla"
click at [275, 156] on button "Cancelar" at bounding box center [268, 155] width 30 height 12
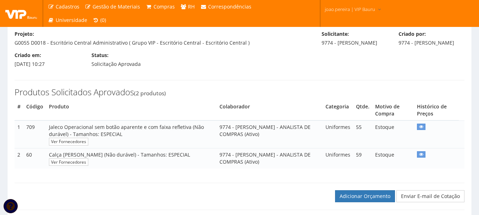
scroll to position [0, 0]
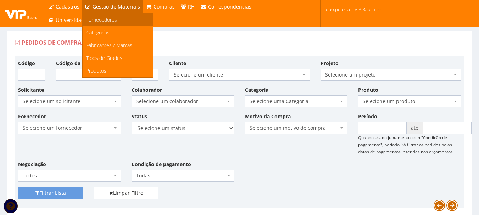
click at [104, 18] on span "Fornecedores" at bounding box center [101, 19] width 31 height 7
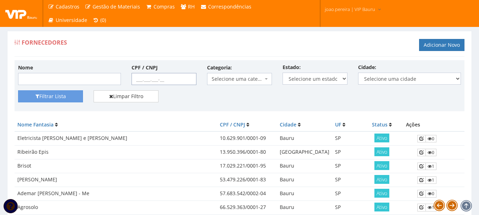
click at [139, 80] on input "CPF / CNPJ" at bounding box center [163, 79] width 65 height 12
paste input "07.568.916/0002-72"
type input "07.568.916/0002-72"
click at [55, 96] on button "Filtrar Lista" at bounding box center [50, 96] width 65 height 12
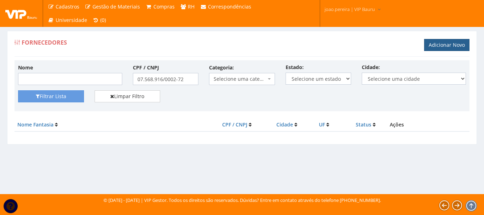
click at [451, 45] on link "Adicionar Novo" at bounding box center [446, 45] width 45 height 12
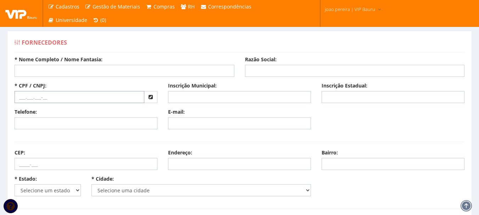
click at [42, 97] on input "text" at bounding box center [80, 97] width 130 height 12
paste input "07.568.916/0002-72"
type input "07.568.916/0002-72"
click at [48, 68] on input "* Nome Completo / Nome Fantasia:" at bounding box center [125, 71] width 220 height 12
click at [272, 71] on input "Razão Social:" at bounding box center [355, 71] width 220 height 12
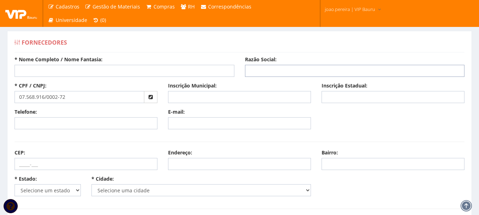
paste input "Augusto Sergio Rossetto"
type input "Augusto Sergio Rossetto"
click at [73, 67] on input "* Nome Completo / Nome Fantasia:" at bounding box center [125, 71] width 220 height 12
paste input "Sla Uniformes Personalizados"
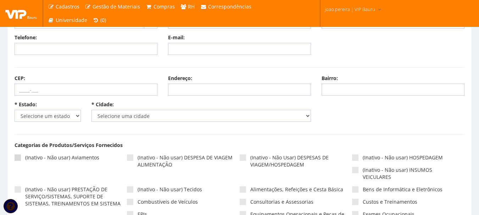
scroll to position [106, 0]
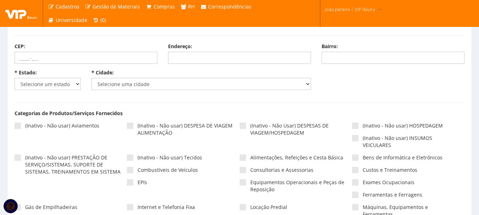
type input "Sla Uniformes Personalizados"
click at [76, 83] on select "Selecione um estado AC AL AM AP BA Cacheu CE DF ES GO MA MG MS MT PA PB PE PI P…" at bounding box center [48, 84] width 66 height 12
select select "25"
click at [15, 78] on select "Selecione um estado AC AL AM AP BA Cacheu CE DF ES GO MA MG MS MT PA PB PE PI P…" at bounding box center [48, 84] width 66 height 12
click at [174, 79] on select "Selecione uma cidade" at bounding box center [201, 84] width 220 height 12
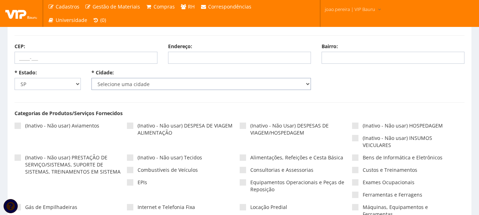
select select "4773"
click at [91, 78] on select "Selecione uma cidade Adamantina Adolfo Aguaí Águas da Prata Águas de Lindóia Ág…" at bounding box center [201, 84] width 220 height 12
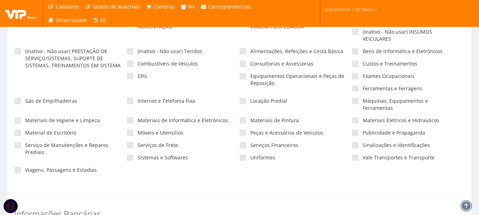
scroll to position [177, 0]
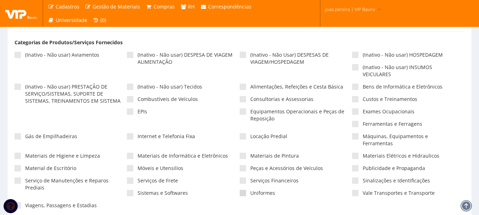
click at [246, 190] on span at bounding box center [243, 193] width 6 height 6
click at [250, 191] on input"] "Uniformes" at bounding box center [252, 193] width 5 height 5
checkbox input"] "true"
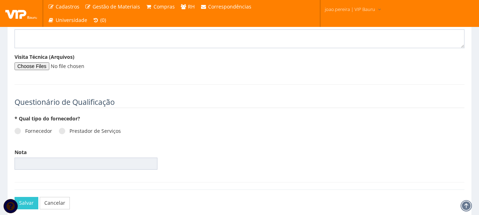
scroll to position [932, 0]
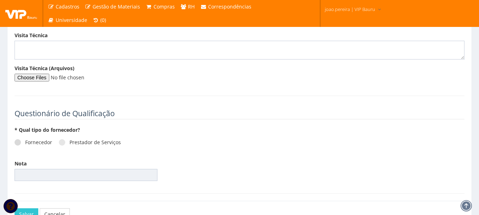
click at [17, 139] on span at bounding box center [18, 142] width 6 height 6
click at [25, 140] on input "Fornecedor" at bounding box center [27, 142] width 5 height 5
radio input "true"
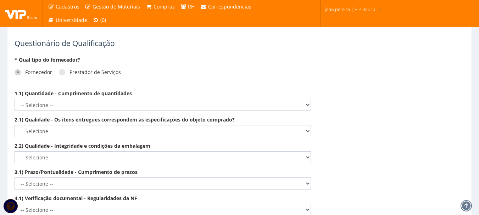
scroll to position [1003, 0]
click at [306, 98] on select "-- Selecione -- Não demonstra a competência esperada Demonstra a competência em…" at bounding box center [163, 104] width 296 height 12
select select "5"
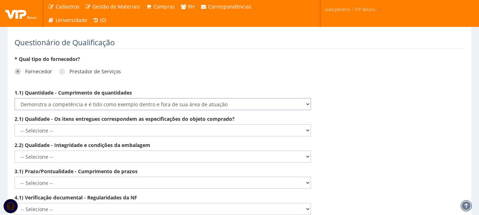
click at [15, 98] on select "-- Selecione -- Não demonstra a competência esperada Demonstra a competência em…" at bounding box center [163, 104] width 296 height 12
click at [307, 124] on select "-- Selecione -- Não demonstra a competência esperada Demonstra a competência em…" at bounding box center [163, 130] width 296 height 12
select select "5"
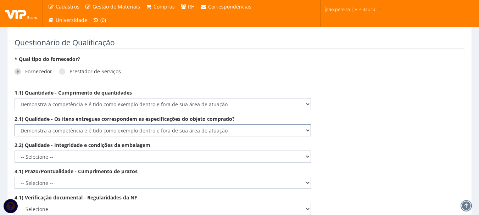
click at [15, 124] on select "-- Selecione -- Não demonstra a competência esperada Demonstra a competência em…" at bounding box center [163, 130] width 296 height 12
click at [298, 151] on select "-- Selecione -- Não demonstra a competência esperada Demonstra a competência em…" at bounding box center [163, 157] width 296 height 12
select select "5"
click at [15, 151] on select "-- Selecione -- Não demonstra a competência esperada Demonstra a competência em…" at bounding box center [163, 157] width 296 height 12
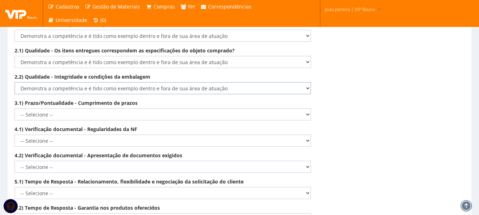
scroll to position [1074, 0]
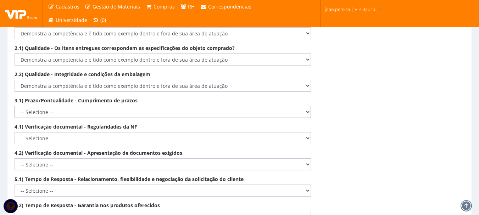
click at [306, 106] on select "-- Selecione -- Não demonstra a competência esperada Demonstra a competência em…" at bounding box center [163, 112] width 296 height 12
select select "5"
click at [15, 106] on select "-- Selecione -- Não demonstra a competência esperada Demonstra a competência em…" at bounding box center [163, 112] width 296 height 12
click at [304, 134] on select "-- Selecione -- Não demonstra a competência esperada Demonstra a competência em…" at bounding box center [163, 138] width 296 height 12
select select "5"
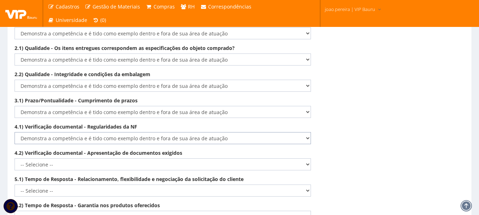
click at [15, 132] on select "-- Selecione -- Não demonstra a competência esperada Demonstra a competência em…" at bounding box center [163, 138] width 296 height 12
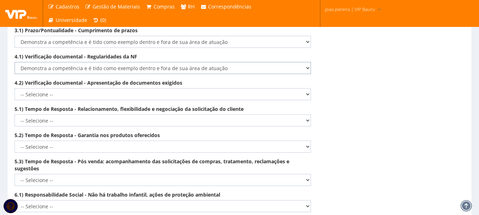
scroll to position [1145, 0]
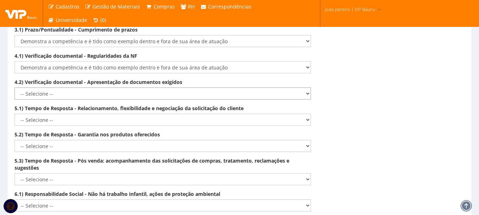
click at [305, 89] on select "-- Selecione -- Não demonstra a competência esperada Demonstra a competência em…" at bounding box center [163, 94] width 296 height 12
select select "5"
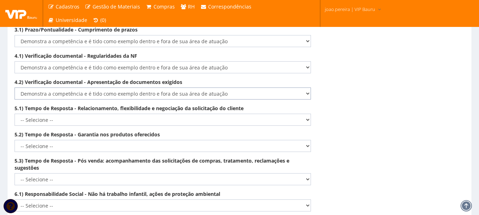
click at [15, 88] on select "-- Selecione -- Não demonstra a competência esperada Demonstra a competência em…" at bounding box center [163, 94] width 296 height 12
drag, startPoint x: 303, startPoint y: 111, endPoint x: 296, endPoint y: 117, distance: 9.5
click at [303, 114] on select "-- Selecione -- Não demonstra a competência esperada Demonstra a competência em…" at bounding box center [163, 120] width 296 height 12
select select "5"
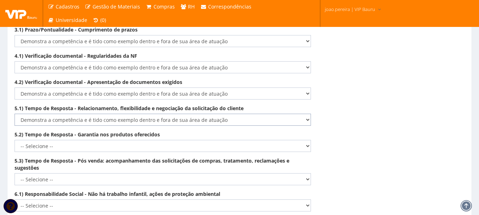
click at [15, 114] on select "-- Selecione -- Não demonstra a competência esperada Demonstra a competência em…" at bounding box center [163, 120] width 296 height 12
click at [279, 140] on select "-- Selecione -- Não demonstra a competência esperada Demonstra a competência em…" at bounding box center [163, 146] width 296 height 12
select select "5"
click at [15, 140] on select "-- Selecione -- Não demonstra a competência esperada Demonstra a competência em…" at bounding box center [163, 146] width 296 height 12
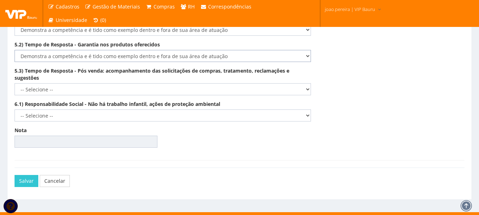
scroll to position [1237, 0]
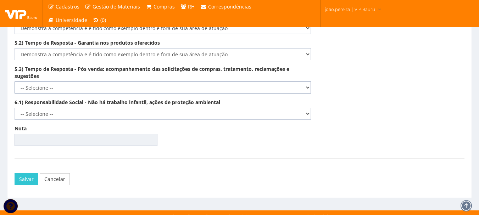
click at [302, 83] on select "-- Selecione -- Não demonstra a competência esperada Demonstra a competência em…" at bounding box center [163, 88] width 296 height 12
select select "5"
click at [15, 82] on select "-- Selecione -- Não demonstra a competência esperada Demonstra a competência em…" at bounding box center [163, 88] width 296 height 12
drag, startPoint x: 281, startPoint y: 105, endPoint x: 276, endPoint y: 112, distance: 8.4
click at [281, 108] on select "-- Selecione -- Não demonstra a competência esperada Demonstra a competência em…" at bounding box center [163, 114] width 296 height 12
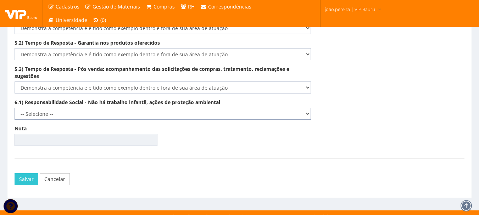
select select "5"
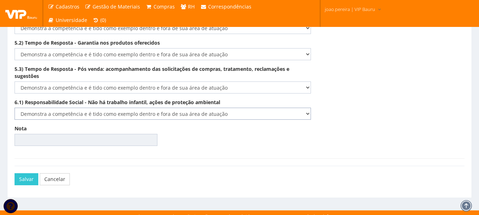
click at [15, 108] on select "-- Selecione -- Não demonstra a competência esperada Demonstra a competência em…" at bounding box center [163, 114] width 296 height 12
type input "100.00"
click at [19, 174] on button "Salvar" at bounding box center [27, 179] width 24 height 12
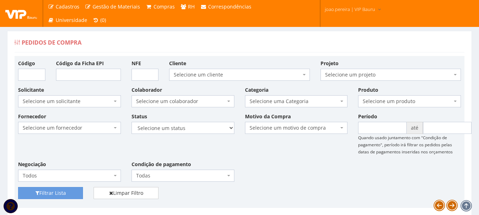
scroll to position [245, 0]
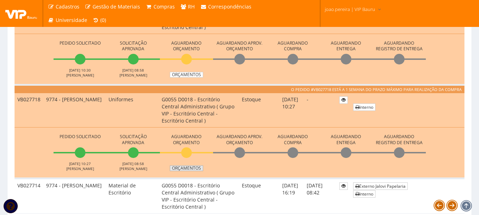
click at [189, 169] on link "Orçamentos" at bounding box center [186, 168] width 33 height 6
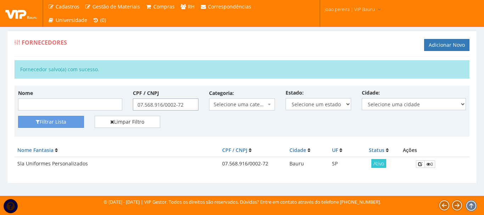
drag, startPoint x: 186, startPoint y: 106, endPoint x: 14, endPoint y: 101, distance: 171.9
click at [14, 101] on div "Nome CPF / CNPJ 07.568.916/0002-72 Categoria: Selecione uma categoria (Inativo …" at bounding box center [242, 102] width 459 height 27
paste input "56.342.952/0001-48"
type input "56.342.952/0001-48"
click at [54, 117] on button "Filtrar Lista" at bounding box center [51, 122] width 66 height 12
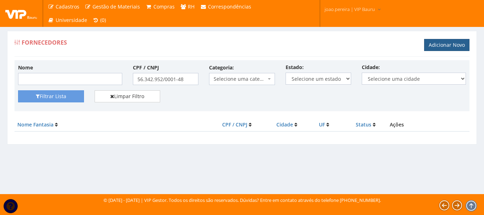
click at [436, 44] on link "Adicionar Novo" at bounding box center [446, 45] width 45 height 12
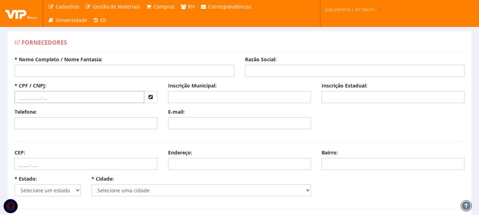
drag, startPoint x: 18, startPoint y: 97, endPoint x: 32, endPoint y: 95, distance: 13.5
click at [18, 97] on input "text" at bounding box center [80, 97] width 130 height 12
paste input "56.342.952/0001-48"
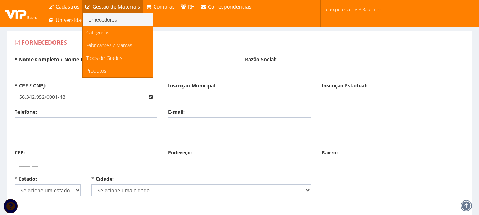
type input "56.342.952/0001-48"
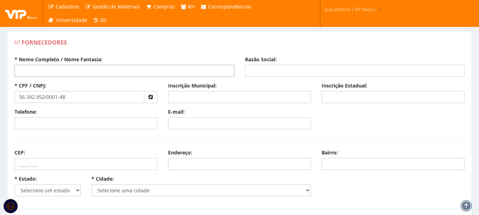
click at [168, 72] on input "* Nome Completo / Nome Fantasia:" at bounding box center [125, 71] width 220 height 12
paste input "Tca Uniformes LTDA"
type input "Tca Uniformes LTDA"
click at [260, 71] on input "Razão Social:" at bounding box center [355, 71] width 220 height 12
paste input "Tca Uniformes LTDA"
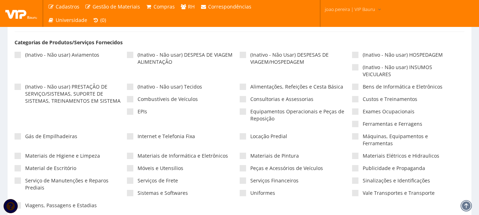
scroll to position [142, 0]
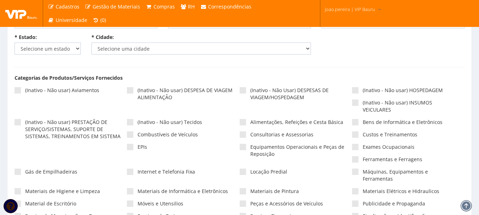
type input "Tca Uniformes LTDA"
click at [67, 51] on select "Selecione um estado AC AL AM AP BA Cacheu CE DF ES GO MA MG MS MT PA PB PE PI P…" at bounding box center [48, 49] width 66 height 12
select select "25"
click at [15, 43] on select "Selecione um estado AC AL AM AP BA Cacheu CE DF ES GO MA MG MS MT PA PB PE PI P…" at bounding box center [48, 49] width 66 height 12
click at [186, 46] on select "Selecione uma cidade" at bounding box center [201, 49] width 220 height 12
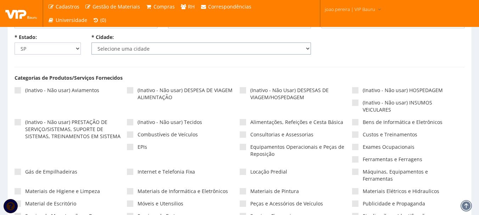
select select "4773"
click at [91, 43] on select "Selecione uma cidade Adamantina Adolfo Aguaí Águas da Prata Águas de Lindóia Ág…" at bounding box center [201, 49] width 220 height 12
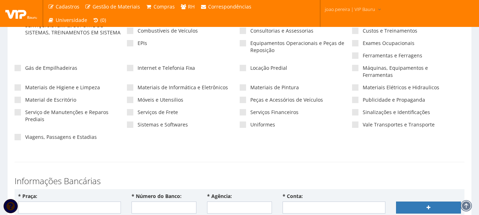
scroll to position [283, 0]
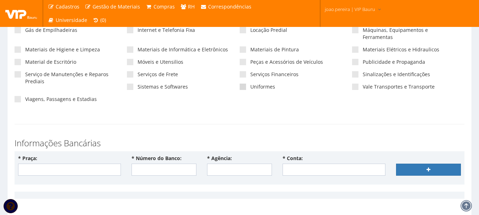
click at [243, 84] on span at bounding box center [243, 87] width 6 height 6
click at [250, 85] on input"] "Uniformes" at bounding box center [252, 87] width 5 height 5
checkbox input"] "true"
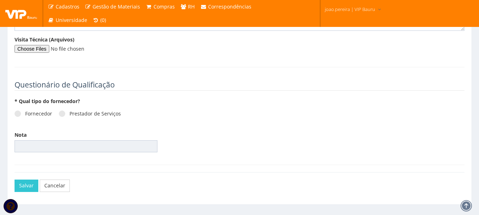
scroll to position [968, 0]
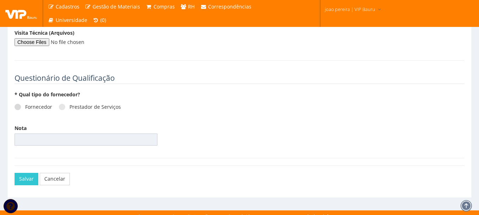
click at [19, 104] on span at bounding box center [18, 107] width 6 height 6
click at [25, 105] on input "Fornecedor" at bounding box center [27, 107] width 5 height 5
radio input "true"
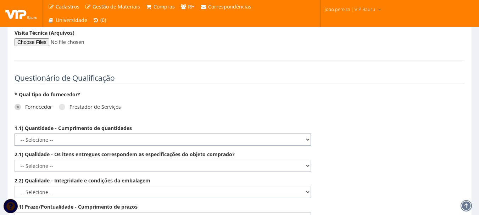
click at [307, 134] on select "-- Selecione -- Não demonstra a competência esperada Demonstra a competência em…" at bounding box center [163, 140] width 296 height 12
select select "5"
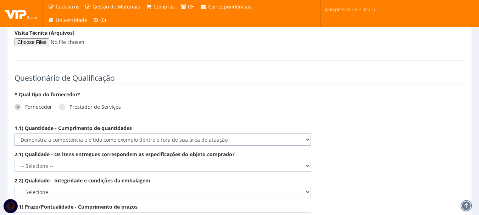
click at [15, 134] on select "-- Selecione -- Não demonstra a competência esperada Demonstra a competência em…" at bounding box center [163, 140] width 296 height 12
drag, startPoint x: 308, startPoint y: 157, endPoint x: 299, endPoint y: 163, distance: 10.4
click at [308, 160] on select "-- Selecione -- Não demonstra a competência esperada Demonstra a competência em…" at bounding box center [163, 166] width 296 height 12
select select "5"
click at [15, 160] on select "-- Selecione -- Não demonstra a competência esperada Demonstra a competência em…" at bounding box center [163, 166] width 296 height 12
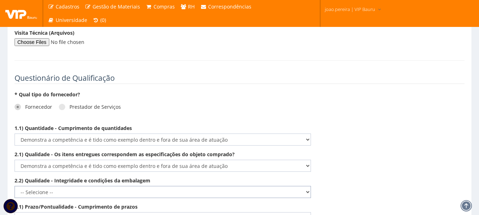
click at [308, 186] on select "-- Selecione -- Não demonstra a competência esperada Demonstra a competência em…" at bounding box center [163, 192] width 296 height 12
select select "5"
click at [15, 186] on select "-- Selecione -- Não demonstra a competência esperada Demonstra a competência em…" at bounding box center [163, 192] width 296 height 12
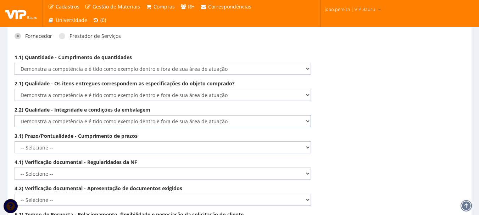
scroll to position [1074, 0]
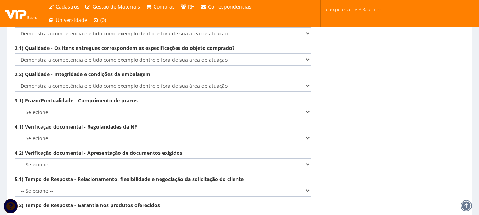
click at [305, 106] on select "-- Selecione -- Não demonstra a competência esperada Demonstra a competência em…" at bounding box center [163, 112] width 296 height 12
select select "5"
click at [15, 106] on select "-- Selecione -- Não demonstra a competência esperada Demonstra a competência em…" at bounding box center [163, 112] width 296 height 12
click at [308, 132] on select "-- Selecione -- Não demonstra a competência esperada Demonstra a competência em…" at bounding box center [163, 138] width 296 height 12
select select "5"
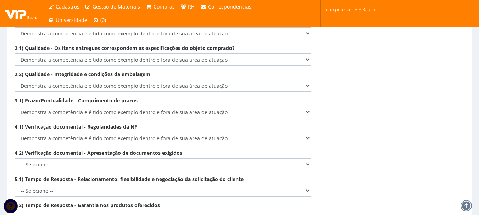
click at [15, 132] on select "-- Selecione -- Não demonstra a competência esperada Demonstra a competência em…" at bounding box center [163, 138] width 296 height 12
click at [308, 159] on select "-- Selecione -- Não demonstra a competência esperada Demonstra a competência em…" at bounding box center [163, 164] width 296 height 12
select select "5"
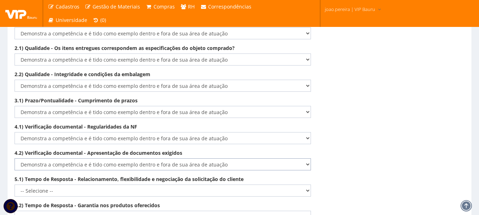
click at [15, 158] on select "-- Selecione -- Não demonstra a competência esperada Demonstra a competência em…" at bounding box center [163, 164] width 296 height 12
click at [307, 185] on select "-- Selecione -- Não demonstra a competência esperada Demonstra a competência em…" at bounding box center [163, 191] width 296 height 12
select select "5"
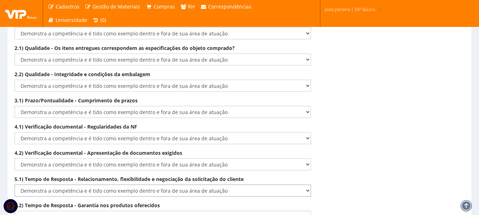
click at [15, 185] on select "-- Selecione -- Não demonstra a competência esperada Demonstra a competência em…" at bounding box center [163, 191] width 296 height 12
click at [303, 211] on select "-- Selecione -- Não demonstra a competência esperada Demonstra a competência em…" at bounding box center [163, 217] width 296 height 12
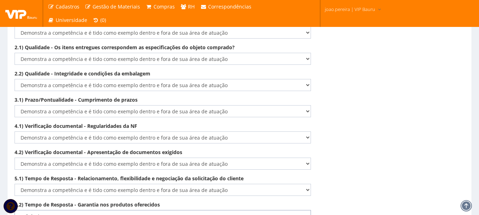
select select "5"
click at [15, 210] on select "-- Selecione -- Não demonstra a competência esperada Demonstra a competência em…" at bounding box center [163, 216] width 296 height 12
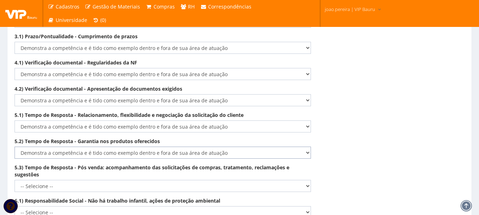
scroll to position [1146, 0]
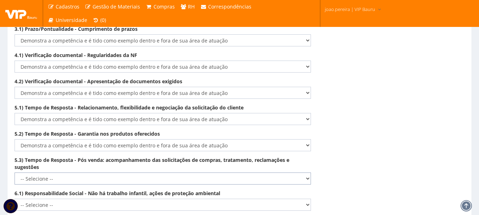
click at [309, 174] on select "-- Selecione -- Não demonstra a competência esperada Demonstra a competência em…" at bounding box center [163, 179] width 296 height 12
select select "5"
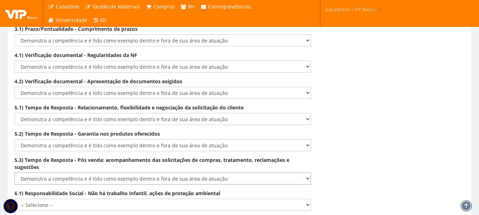
click at [15, 173] on select "-- Selecione -- Não demonstra a competência esperada Demonstra a competência em…" at bounding box center [163, 179] width 296 height 12
click at [309, 199] on select "-- Selecione -- Não demonstra a competência esperada Demonstra a competência em…" at bounding box center [163, 205] width 296 height 12
select select "5"
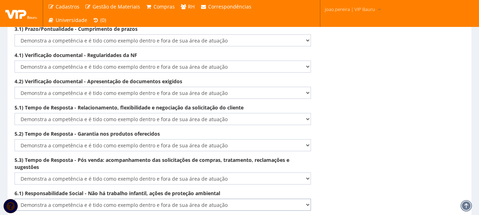
click at [15, 199] on select "-- Selecione -- Não demonstra a competência esperada Demonstra a competência em…" at bounding box center [163, 205] width 296 height 12
type input "100.00"
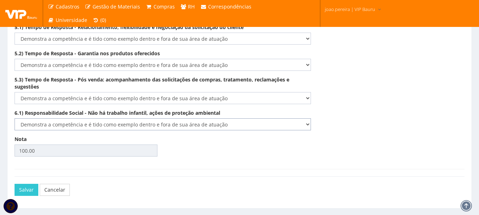
scroll to position [1237, 0]
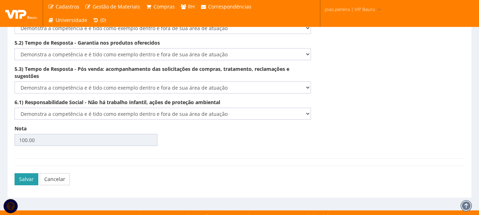
click at [22, 174] on button "Salvar" at bounding box center [27, 179] width 24 height 12
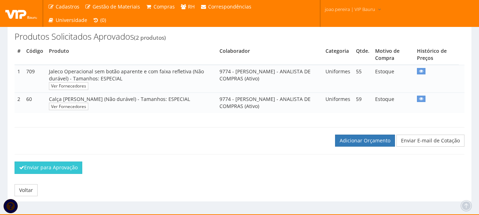
scroll to position [106, 0]
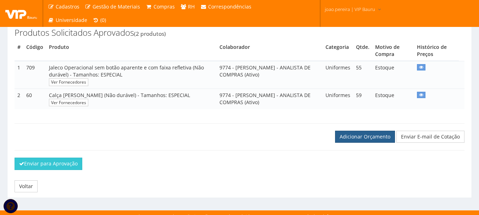
click at [369, 143] on link "Adicionar Orçamento" at bounding box center [365, 137] width 60 height 12
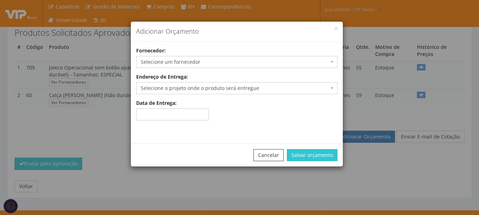
click at [169, 60] on span "Selecione um fornecedor" at bounding box center [235, 61] width 188 height 7
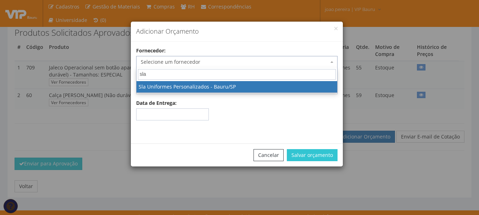
type input "sla"
select select "2610"
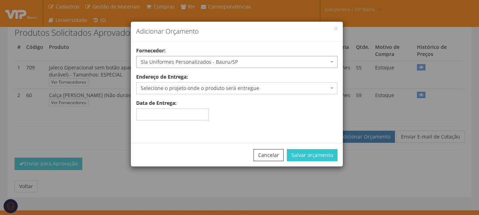
click at [172, 87] on span "Selecione o projeto onde o produto será entregue" at bounding box center [235, 88] width 188 height 7
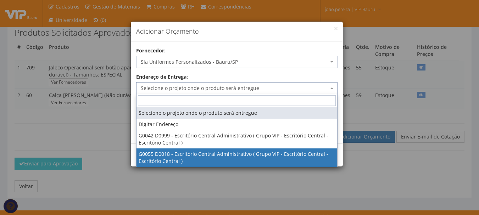
select select "55"
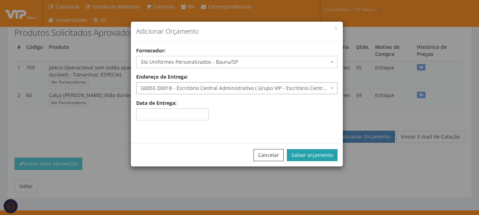
click at [316, 153] on button "Salvar orçamento" at bounding box center [312, 155] width 51 height 12
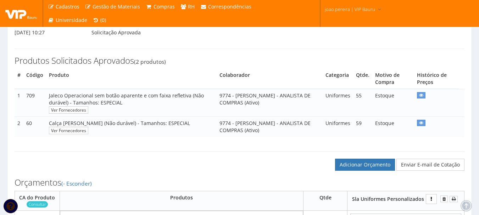
scroll to position [106, 0]
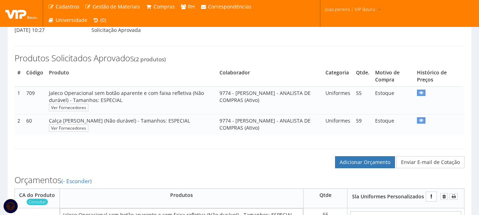
click at [245, 164] on div "Adicionar Orçamento Enviar E-mail de Cotação" at bounding box center [239, 155] width 460 height 27
click at [239, 185] on h3 "Orçamentos (- Esconder)" at bounding box center [240, 179] width 450 height 9
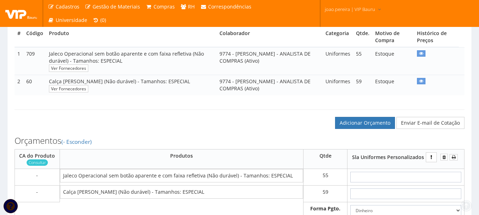
scroll to position [177, 0]
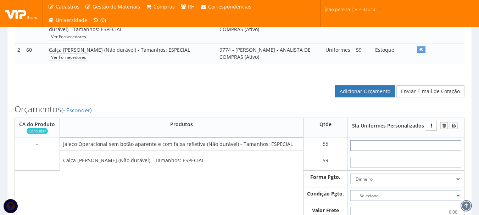
click at [419, 151] on input "text" at bounding box center [405, 145] width 111 height 11
click at [411, 151] on input "text" at bounding box center [405, 145] width 111 height 11
type input "1"
type input "55,00"
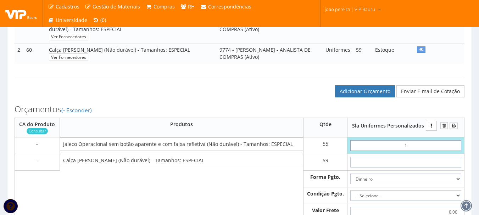
type input "11"
type input "605,00"
type input "1,18"
type input "64,90"
type input "11,84"
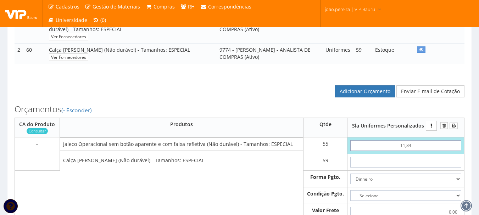
type input "651,20"
type input "118,40"
type input "6512,00"
drag, startPoint x: 420, startPoint y: 154, endPoint x: 381, endPoint y: 154, distance: 39.0
click at [381, 151] on input "118,40" at bounding box center [405, 145] width 111 height 11
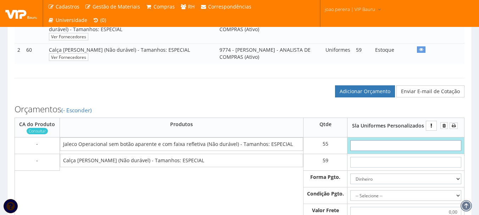
type input "0,00"
click at [411, 167] on input "text" at bounding box center [405, 162] width 111 height 11
paste input "118,40"
type input "118,40"
type input "6985,60"
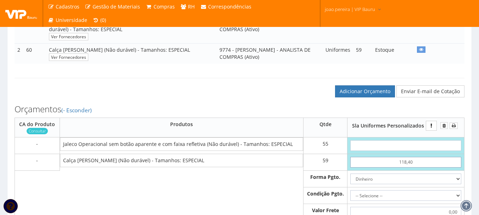
type input "118,40"
click at [409, 151] on input "text" at bounding box center [405, 145] width 111 height 11
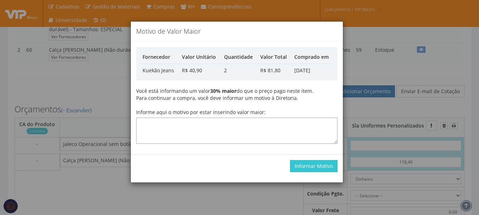
click at [170, 123] on textarea "Informe aqui o motivo por estar inserindo valor maior:" at bounding box center [236, 131] width 201 height 26
type textarea "Atualização"
click at [320, 170] on button "Informar Motivo" at bounding box center [313, 166] width 47 height 12
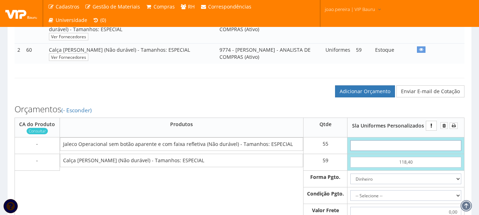
click at [406, 151] on input "text" at bounding box center [405, 145] width 111 height 11
drag, startPoint x: 414, startPoint y: 170, endPoint x: 384, endPoint y: 172, distance: 29.8
click at [384, 168] on input "118,40" at bounding box center [405, 162] width 111 height 11
type input "0,00"
click at [416, 150] on input "text" at bounding box center [405, 145] width 111 height 11
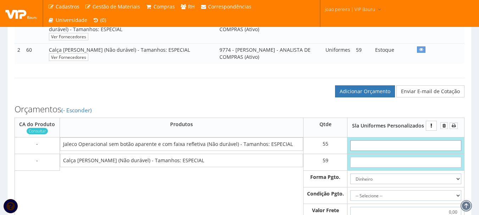
paste input "118,40"
type input "118,40"
type input "6512,00"
type input "118,40"
click at [408, 167] on input "text" at bounding box center [405, 162] width 111 height 11
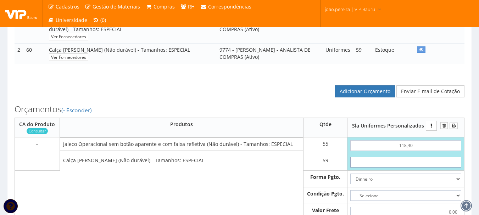
type input "1"
type input "6571,00"
type input "12"
type input "7220,00"
type input "1,25"
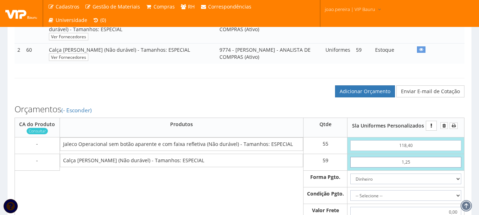
type input "6585,75"
type input "12,59"
type input "7254,81"
type input "125,90"
type input "13940,10"
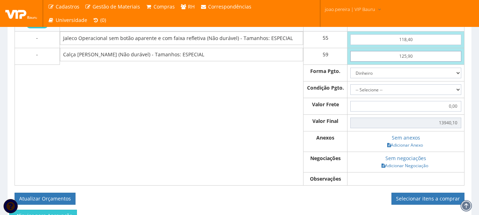
scroll to position [283, 0]
type input "125,90"
click at [414, 148] on link "Adicionar Anexo" at bounding box center [405, 144] width 40 height 7
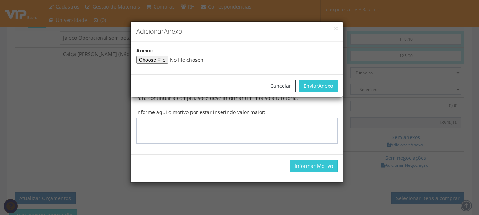
click at [159, 60] on input"] "file" at bounding box center [184, 60] width 96 height 8
type input"] "C:\fakepath\ORÇAMENTO SLA 20.222,60.pdf"
click at [322, 83] on span "Anexo" at bounding box center [325, 86] width 15 height 7
click at [318, 86] on span "Anexo" at bounding box center [325, 86] width 15 height 7
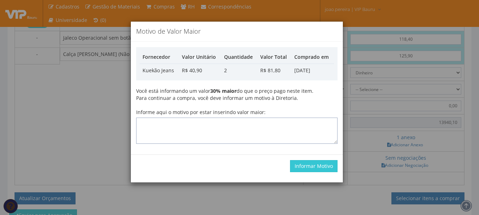
click at [203, 125] on textarea "Informe aqui o motivo por estar inserindo valor maior:" at bounding box center [236, 131] width 201 height 26
type textarea "Atualização"
click at [320, 167] on button "Informar Motivo" at bounding box center [313, 166] width 47 height 12
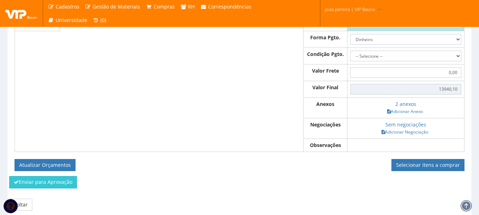
scroll to position [319, 0]
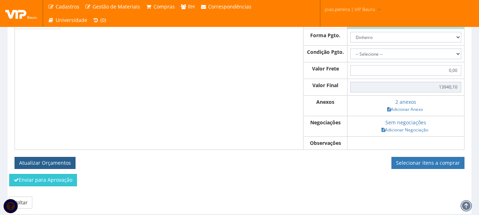
click at [38, 169] on button "Atualizar Orçamentos" at bounding box center [45, 163] width 61 height 12
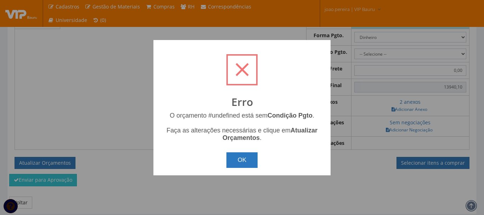
drag, startPoint x: 236, startPoint y: 167, endPoint x: 280, endPoint y: 150, distance: 47.1
click at [237, 166] on button "OK" at bounding box center [242, 160] width 32 height 16
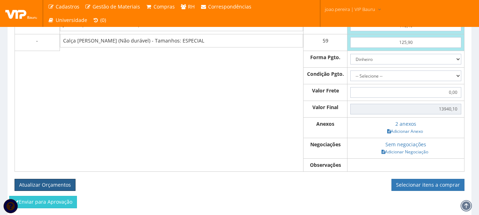
scroll to position [248, 0]
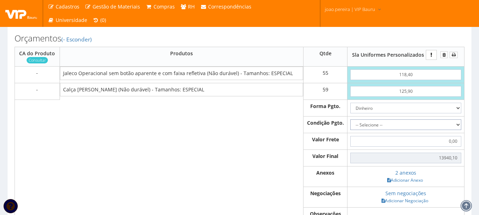
drag, startPoint x: 455, startPoint y: 131, endPoint x: 432, endPoint y: 138, distance: 24.1
click at [455, 130] on select "-- Selecione -- À vista 7 dias 10 dias" at bounding box center [405, 124] width 111 height 11
select select "0"
click at [350, 126] on select "-- Selecione -- À vista 7 dias 10 dias" at bounding box center [405, 124] width 111 height 11
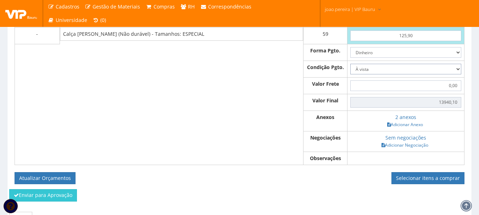
scroll to position [349, 0]
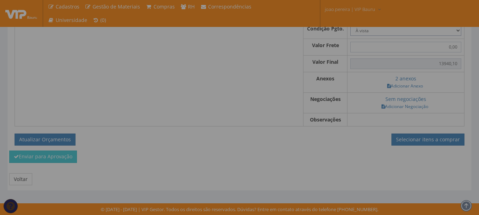
type input "13.940,10"
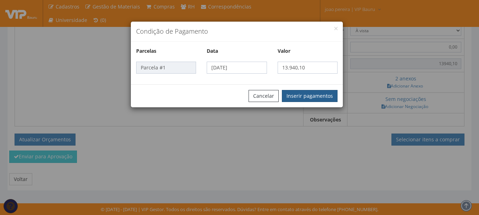
click at [316, 94] on button "Inserir pagamentos" at bounding box center [310, 96] width 56 height 12
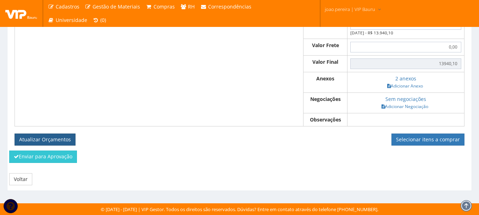
click at [51, 143] on button "Atualizar Orçamentos" at bounding box center [45, 140] width 61 height 12
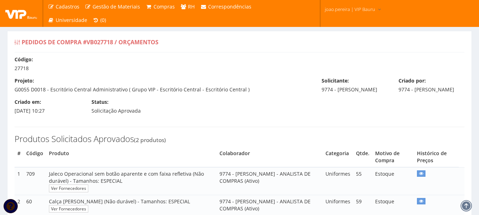
select select "0"
click at [367, 133] on div "Produtos Solicitados Aprovados (2 produtos) # Código Produto Colaborador Catego…" at bounding box center [239, 171] width 460 height 103
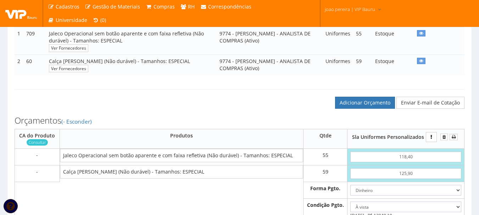
scroll to position [153, 0]
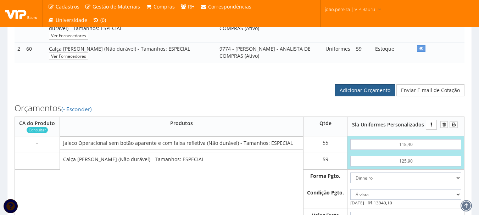
click at [375, 93] on link "Adicionar Orçamento" at bounding box center [365, 90] width 60 height 12
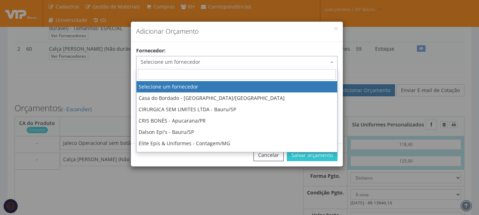
click at [217, 61] on span "Selecione um fornecedor" at bounding box center [235, 61] width 188 height 7
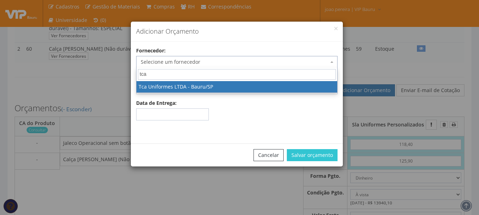
type input "tca"
select select "2611"
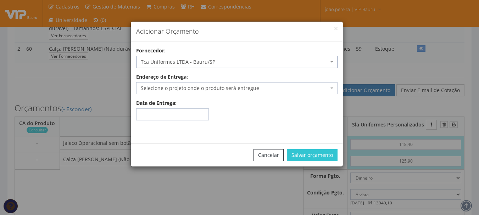
click at [182, 89] on span "Selecione o projeto onde o produto será entregue" at bounding box center [235, 88] width 188 height 7
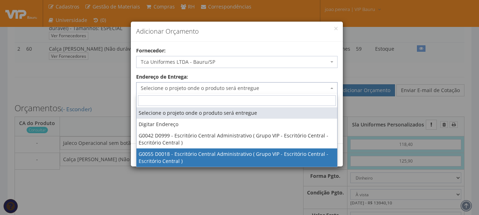
select select "55"
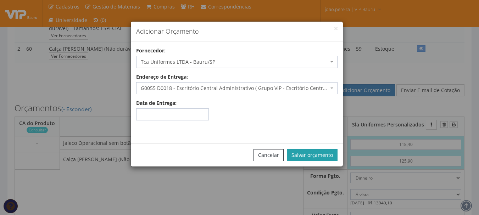
click at [314, 154] on button "Salvar orçamento" at bounding box center [312, 155] width 51 height 12
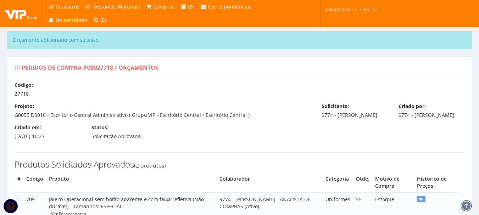
select select "0"
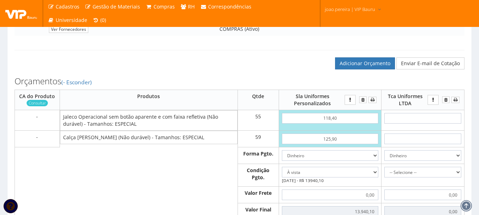
scroll to position [213, 0]
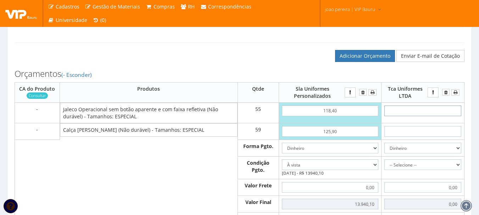
click at [432, 116] on input "text" at bounding box center [422, 111] width 77 height 11
type input "7"
type input "385,00"
type input "77"
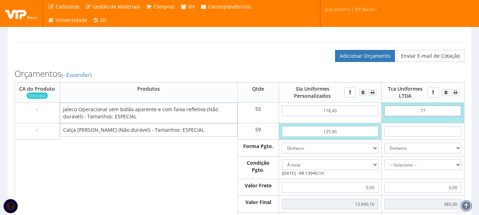
type input "4235,00"
type input "7,79"
type input "428,45"
type input "77,97"
type input "4288,35"
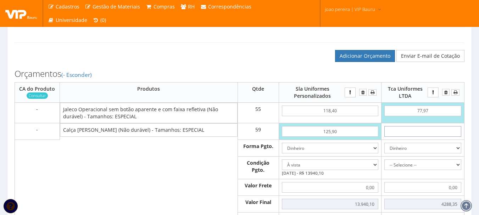
click at [427, 137] on input "text" at bounding box center [422, 131] width 77 height 11
drag, startPoint x: 432, startPoint y: 117, endPoint x: 407, endPoint y: 118, distance: 24.8
click at [407, 116] on input "77,97" at bounding box center [422, 111] width 77 height 11
type input "9"
type input "495,00"
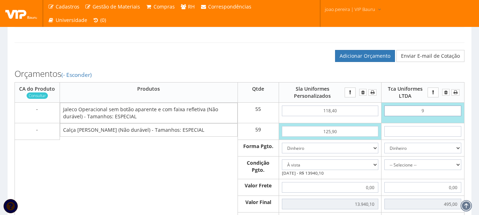
type input "97"
type input "5335,00"
type input "9,74"
type input "535,70"
type input "97,41"
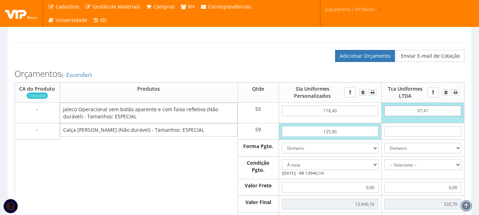
type input "5357,55"
type input "97,41"
click at [430, 137] on input "text" at bounding box center [422, 131] width 77 height 11
type input "7"
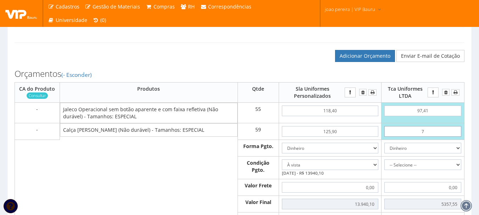
type input "5770,55"
type input "72"
type input "9605,55"
type input "7,23"
type input "5784,12"
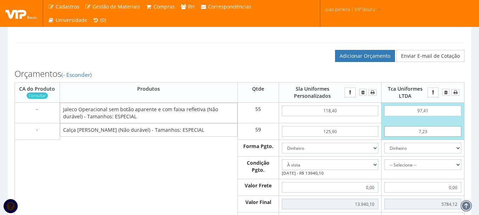
type input "72,35"
type input "9626,20"
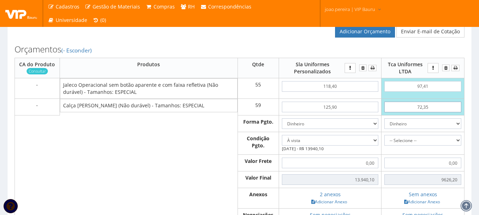
scroll to position [248, 0]
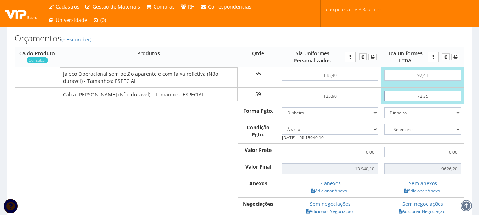
type input "72,35"
click at [458, 135] on select "-- Selecione -- À vista 7 dias 10 dias" at bounding box center [422, 129] width 77 height 11
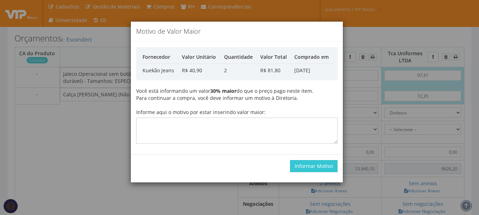
click at [421, 49] on div "Motivo de Valor Maior Fornecedor Valor Unitário Quantidade Valor Total Comprado…" at bounding box center [239, 107] width 479 height 215
click at [270, 129] on textarea "Informe aqui o motivo por estar inserindo valor maior:" at bounding box center [236, 131] width 201 height 26
type textarea "Atualização"
click at [332, 167] on button "Informar Motivo" at bounding box center [313, 166] width 47 height 12
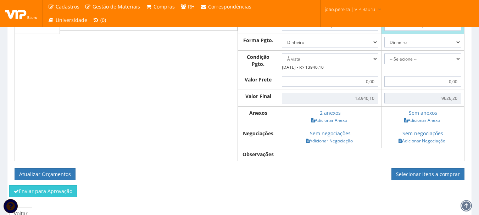
scroll to position [319, 0]
click at [429, 124] on link "Adicionar Anexo" at bounding box center [422, 119] width 40 height 7
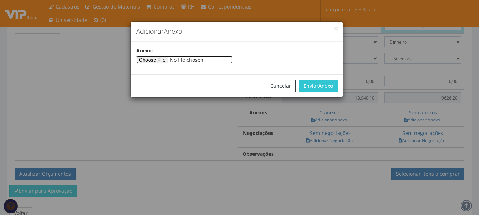
click at [155, 61] on input"] "file" at bounding box center [184, 60] width 96 height 8
type input"] "C:\fakepath\ORÇAMENTO TCA 14.370,37.pdf"
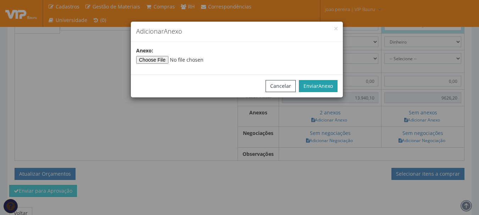
click at [321, 88] on span "Anexo" at bounding box center [325, 86] width 15 height 7
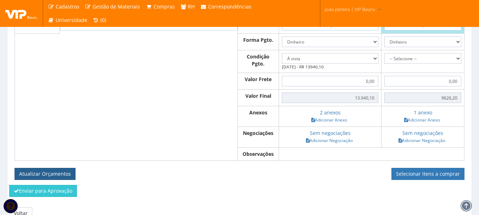
click at [39, 180] on button "Atualizar Orçamentos" at bounding box center [45, 174] width 61 height 12
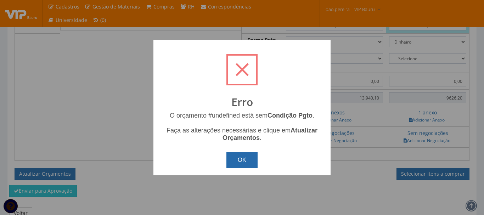
click at [251, 166] on button "OK" at bounding box center [242, 160] width 32 height 16
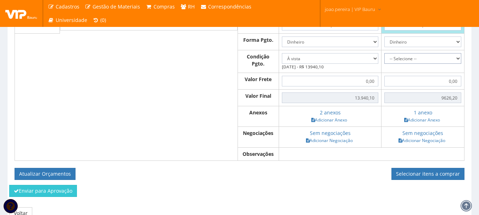
drag, startPoint x: 456, startPoint y: 66, endPoint x: 451, endPoint y: 68, distance: 5.5
click at [456, 64] on select "-- Selecione -- À vista 7 dias 10 dias" at bounding box center [422, 58] width 77 height 11
select select "0"
click at [384, 60] on select "-- Selecione -- À vista 7 dias 10 dias" at bounding box center [422, 58] width 77 height 11
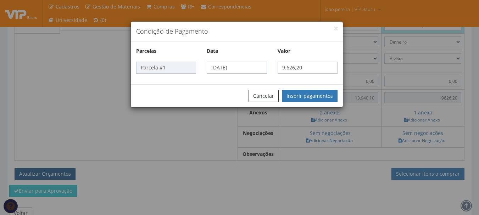
click at [321, 94] on button "Inserir pagamentos" at bounding box center [310, 96] width 56 height 12
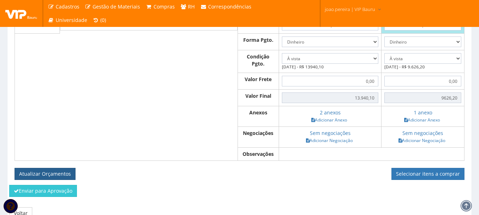
click at [55, 179] on button "Atualizar Orçamentos" at bounding box center [45, 174] width 61 height 12
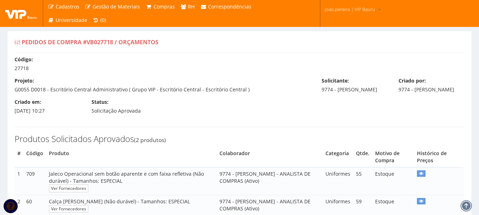
select select "0"
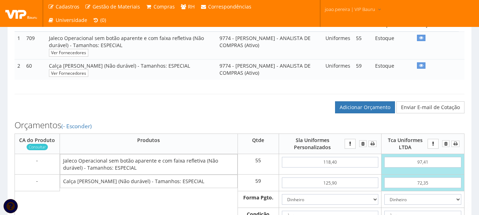
scroll to position [142, 0]
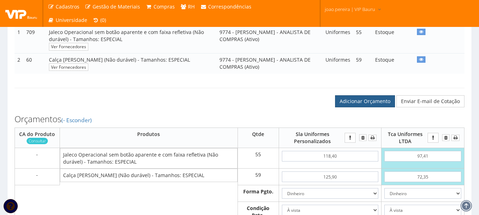
click at [374, 107] on link "Adicionar Orçamento" at bounding box center [365, 101] width 60 height 12
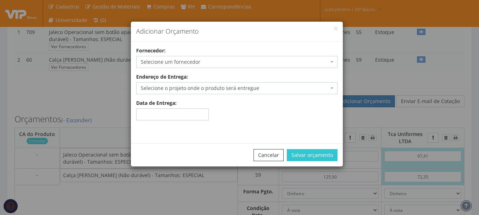
click at [165, 62] on span "Selecione um fornecedor" at bounding box center [235, 61] width 188 height 7
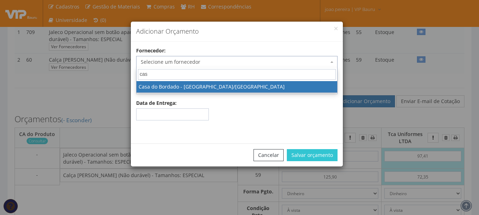
type input "casa"
select select "2536"
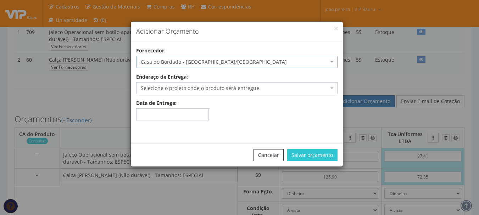
click at [202, 88] on span "Selecione o projeto onde o produto será entregue" at bounding box center [235, 88] width 188 height 7
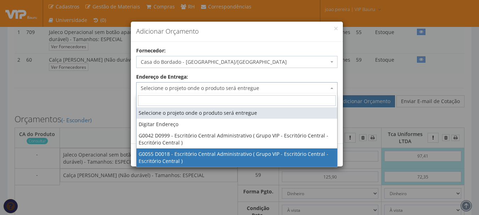
select select "55"
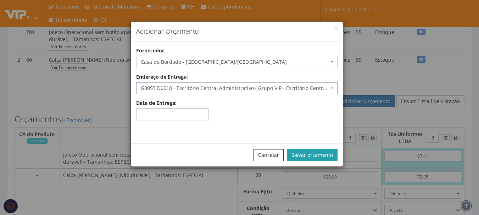
click at [304, 153] on button "Salvar orçamento" at bounding box center [312, 155] width 51 height 12
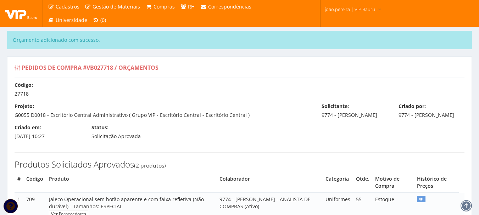
select select "0"
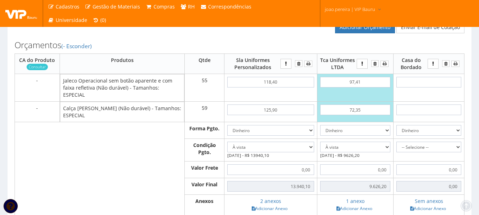
scroll to position [248, 0]
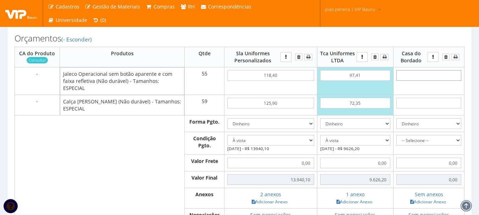
click at [432, 80] on input "text" at bounding box center [428, 75] width 65 height 11
type input "6"
type input "330,00"
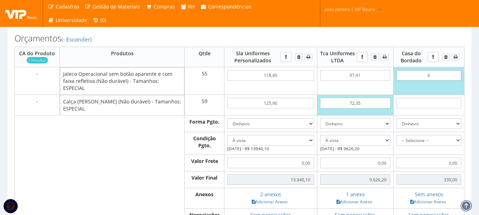
type input "63"
type input "3465,00"
type input "6,35"
type input "349,25"
type input "63,50"
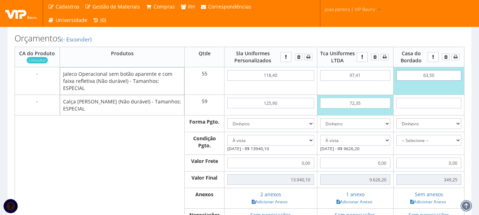
type input "3492,50"
type input "63,50"
click at [428, 100] on input "text" at bounding box center [428, 103] width 65 height 11
type input "6"
type input "3846,50"
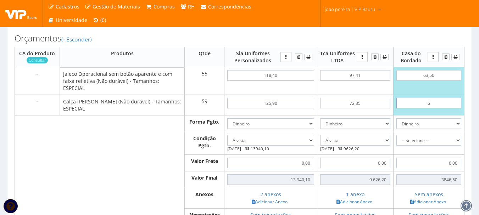
type input "63"
type input "7209,50"
type input "6,35"
type input "3867,15"
type input "63,50"
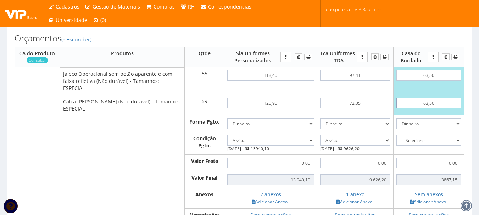
type input "7239,00"
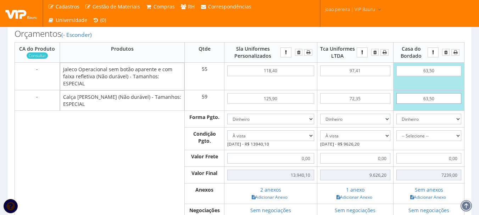
scroll to position [283, 0]
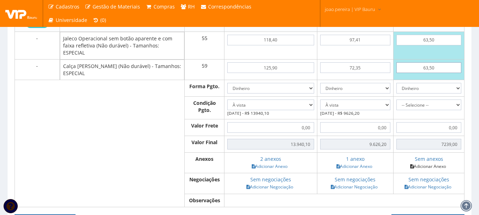
type input "63,50"
click at [428, 167] on link "Adicionar Anexo" at bounding box center [428, 166] width 40 height 7
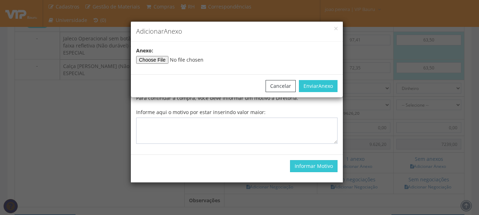
click at [167, 58] on input"] "file" at bounding box center [184, 60] width 96 height 8
type input"] "C:\fakepath\ORÇAMENTO CASA DO BORDADO 13.040.jpg"
click at [318, 82] on button "Enviar Anexo" at bounding box center [318, 86] width 39 height 12
click at [313, 85] on button "Enviar Anexo" at bounding box center [318, 86] width 39 height 12
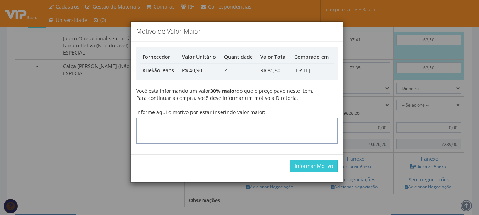
click at [224, 127] on textarea "Informe aqui o motivo por estar inserindo valor maior:" at bounding box center [236, 131] width 201 height 26
type textarea "Atualização"
click at [319, 166] on button "Informar Motivo" at bounding box center [313, 166] width 47 height 12
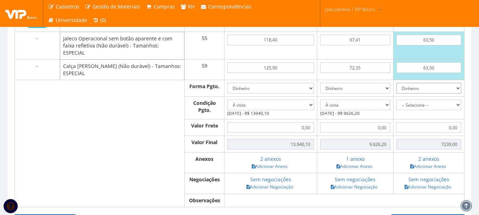
click at [456, 89] on select "Dinheiro Boleto Bancário Depósito Transferência Bancária Cartão de Crédito Cart…" at bounding box center [428, 88] width 65 height 11
select select "1"
click at [396, 83] on select "Dinheiro Boleto Bancário Depósito Transferência Bancária Cartão de Crédito Cart…" at bounding box center [428, 88] width 65 height 11
click at [457, 105] on select "-- Selecione -- À vista 7 dias 10 dias" at bounding box center [428, 105] width 65 height 11
select select "60"
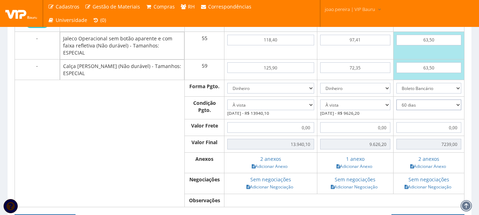
click at [396, 100] on select "-- Selecione -- À vista 7 dias 10 dias" at bounding box center [428, 105] width 65 height 11
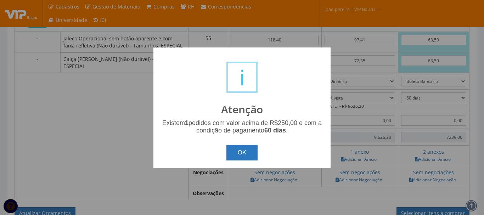
click at [245, 149] on button "OK" at bounding box center [242, 153] width 32 height 16
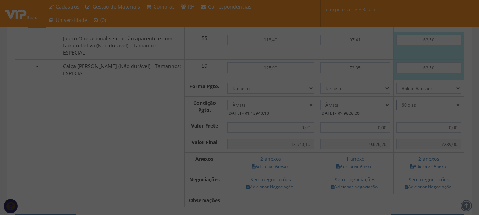
type input "7.239,00"
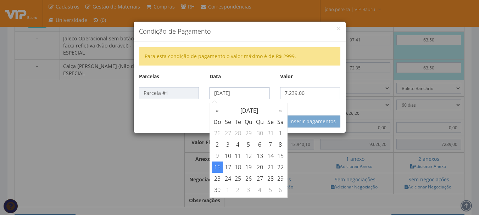
click at [261, 92] on input "16/11/2025" at bounding box center [239, 93] width 60 height 12
click at [282, 111] on th "»" at bounding box center [280, 110] width 10 height 11
click at [221, 112] on th "«" at bounding box center [217, 110] width 11 height 11
click at [215, 192] on td "30" at bounding box center [217, 189] width 11 height 11
click at [238, 176] on td "25" at bounding box center [238, 178] width 10 height 11
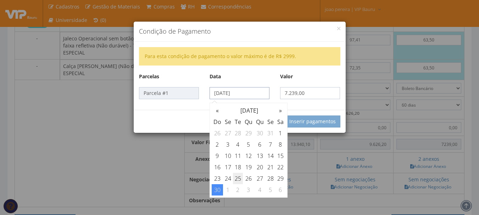
type input "25/11/2025"
click at [341, 28] on div "Condição de Pagamento" at bounding box center [240, 32] width 212 height 20
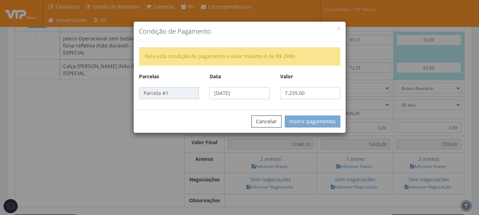
click at [341, 27] on div "Condição de Pagamento" at bounding box center [240, 32] width 212 height 20
click at [336, 31] on h4 "Condição de Pagamento" at bounding box center [239, 31] width 201 height 9
click at [266, 122] on button "Cancelar" at bounding box center [266, 122] width 30 height 12
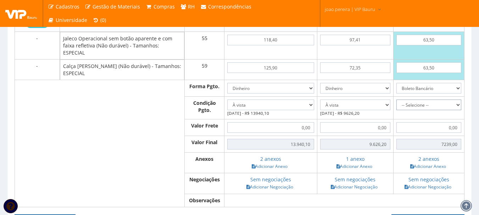
click at [457, 105] on select "-- Selecione -- À vista 7 dias 10 dias" at bounding box center [428, 105] width 65 height 11
select select "outros"
click at [396, 100] on select "-- Selecione -- À vista 7 dias 10 dias" at bounding box center [428, 105] width 65 height 11
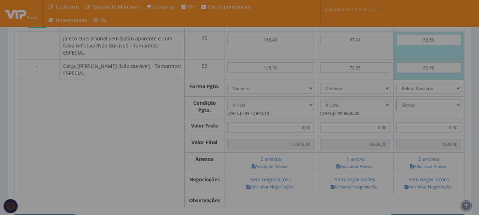
type input "7.239,00"
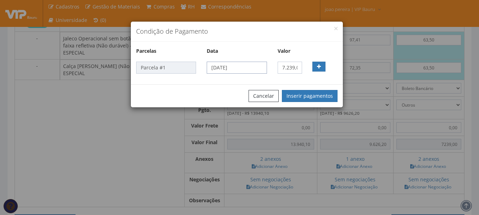
click at [262, 68] on input "17/09/2025" at bounding box center [237, 68] width 60 height 12
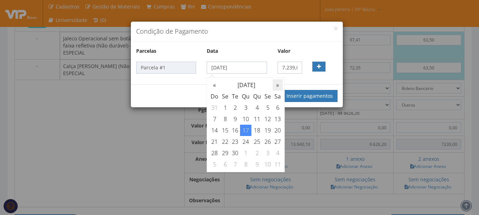
click at [280, 84] on th "»" at bounding box center [278, 84] width 10 height 11
click at [214, 166] on td "30" at bounding box center [214, 164] width 11 height 11
type input "30/11/2025"
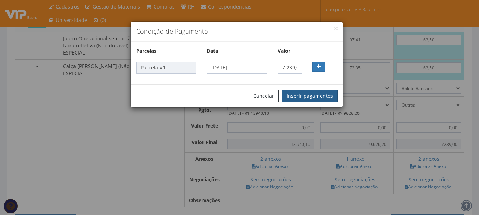
click at [325, 96] on button "Inserir pagamentos" at bounding box center [310, 96] width 56 height 12
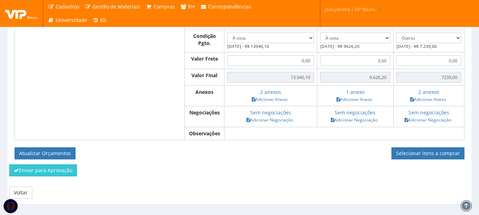
scroll to position [354, 0]
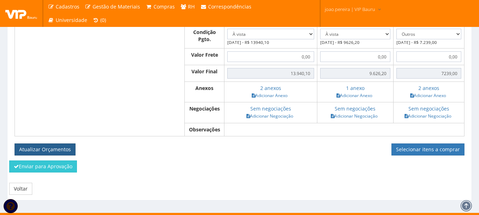
click at [56, 147] on button "Atualizar Orçamentos" at bounding box center [45, 150] width 61 height 12
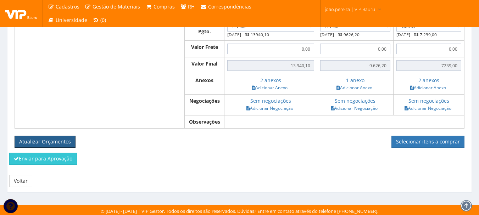
scroll to position [364, 0]
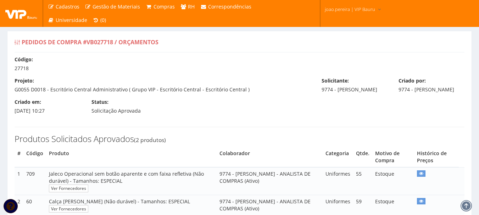
select select "0"
select select "outros"
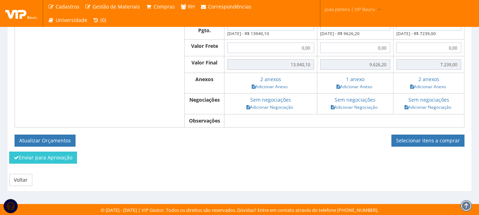
scroll to position [338, 0]
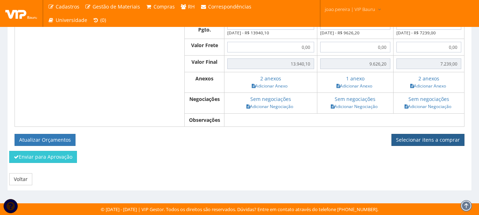
click at [439, 141] on link "Selecionar itens a comprar" at bounding box center [427, 140] width 73 height 12
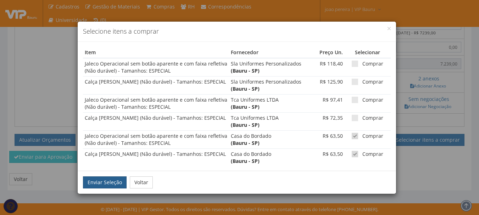
click at [100, 184] on button "Enviar Seleção" at bounding box center [105, 182] width 44 height 12
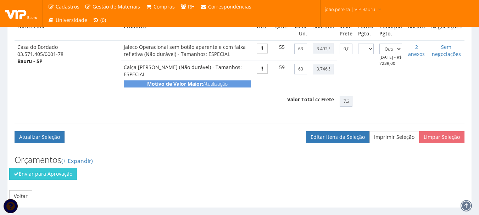
scroll to position [272, 0]
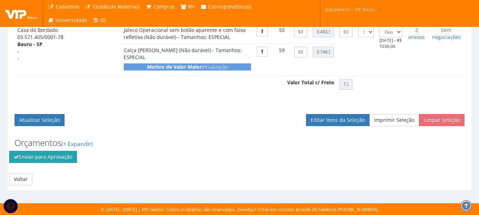
click at [40, 159] on button "Enviar para Aprovação" at bounding box center [43, 157] width 68 height 12
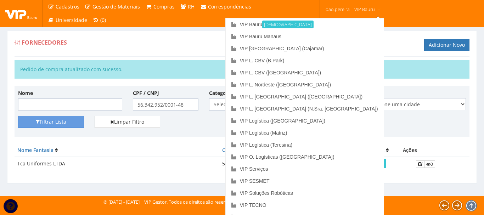
click at [342, 7] on span "joao.pereira | VIP Bauru" at bounding box center [350, 9] width 50 height 7
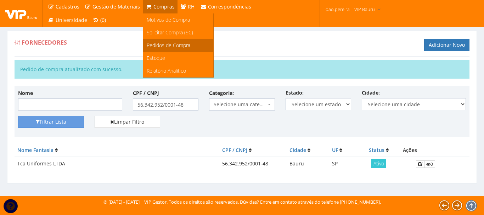
click at [158, 41] on link "Pedidos de Compra" at bounding box center [178, 45] width 70 height 13
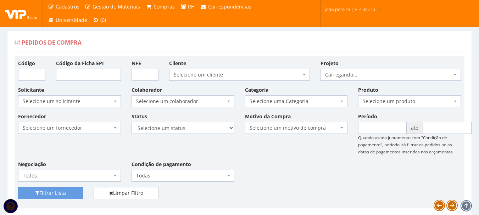
click at [376, 8] on icon at bounding box center [379, 9] width 6 height 5
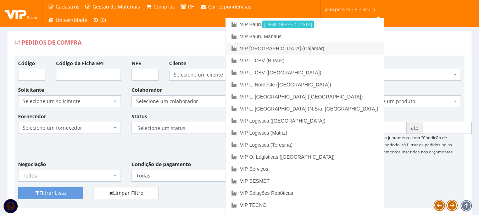
click at [327, 51] on link "VIP [GEOGRAPHIC_DATA] (Cajamar)" at bounding box center [305, 49] width 158 height 12
